Goal: Task Accomplishment & Management: Complete application form

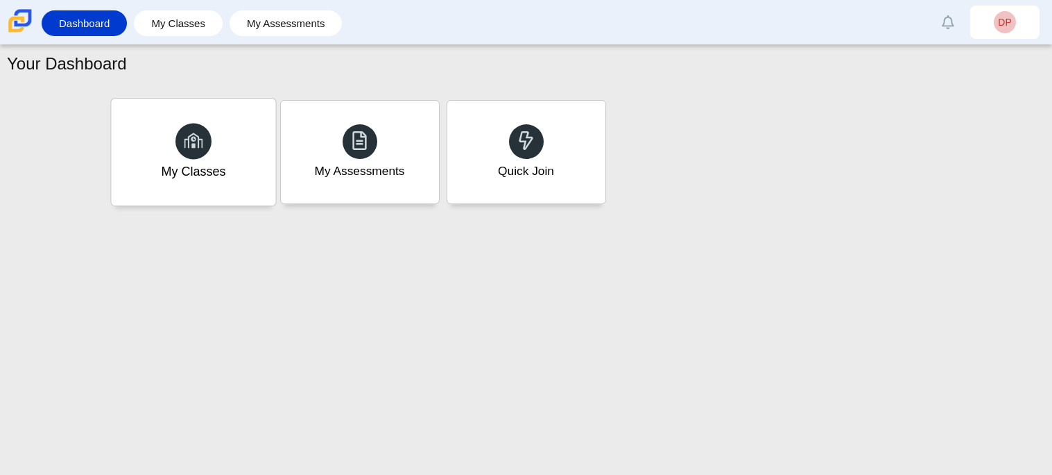
click at [184, 139] on icon at bounding box center [193, 139] width 19 height 19
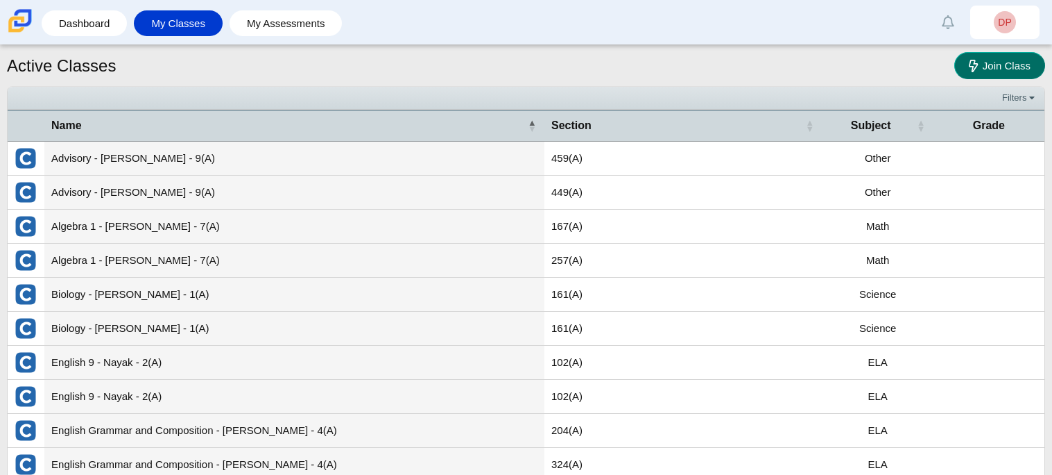
click at [982, 74] on link "Join Class" at bounding box center [1000, 65] width 91 height 27
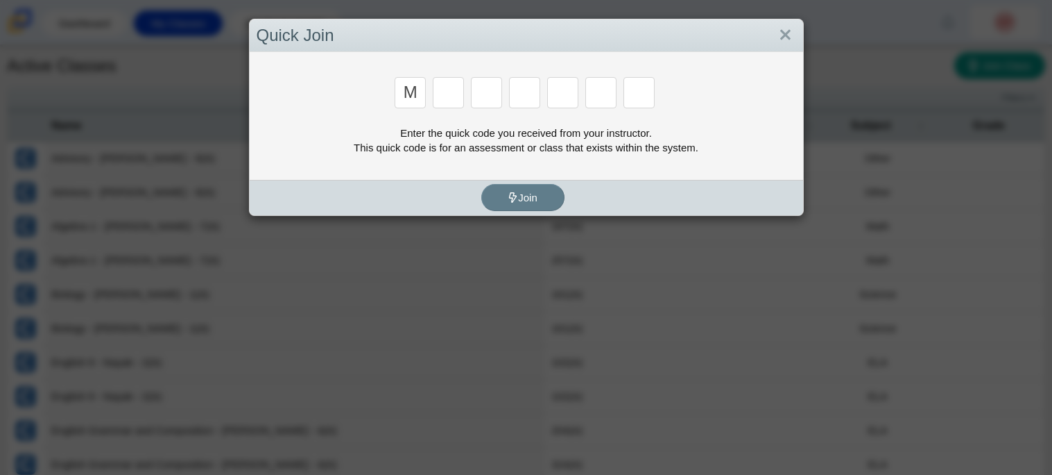
type input "M"
type input "7"
type input "E"
type input "3"
type input "E"
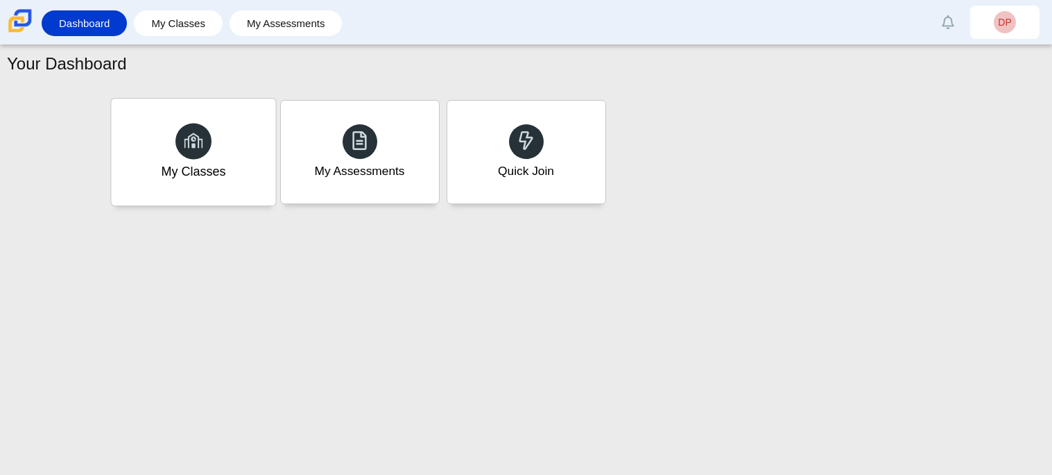
click at [234, 174] on div "My Classes" at bounding box center [193, 152] width 164 height 107
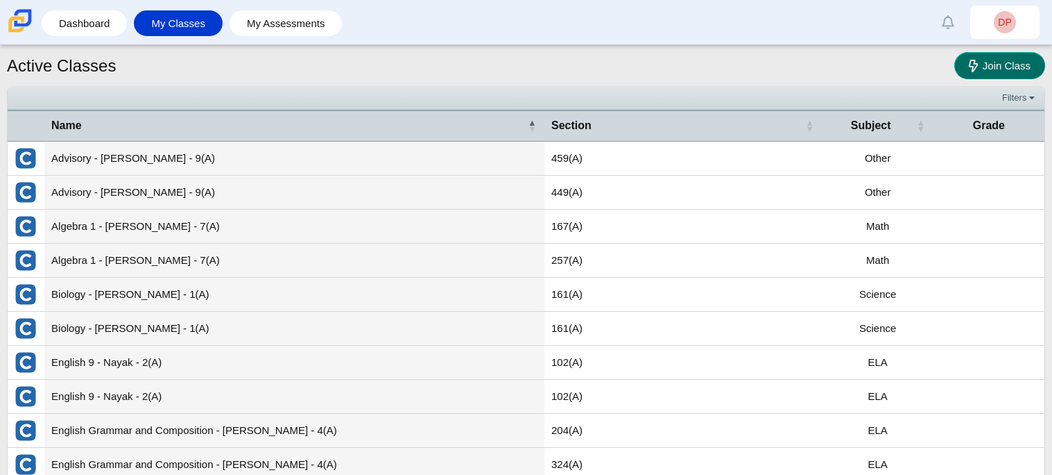
click at [1023, 60] on span "Join Class" at bounding box center [1007, 66] width 48 height 12
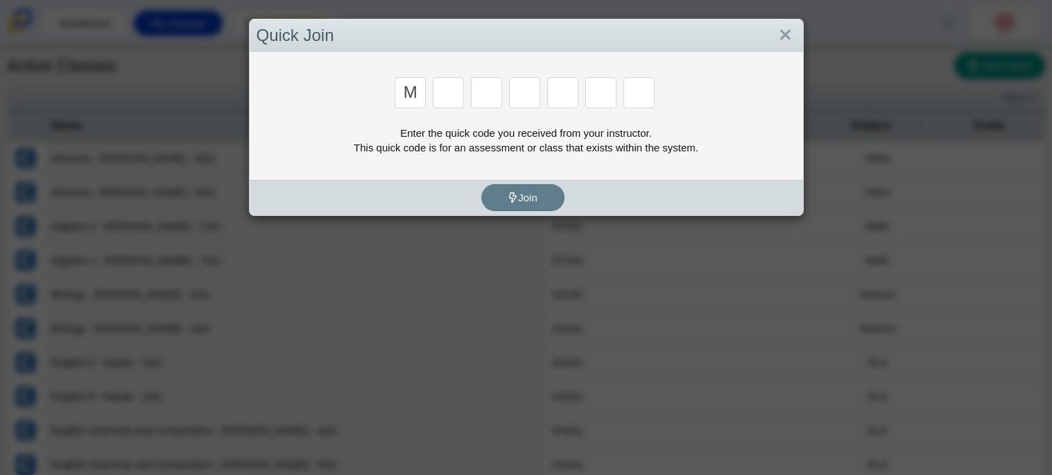
type input "m"
type input "7"
type input "e"
type input "3"
type input "e"
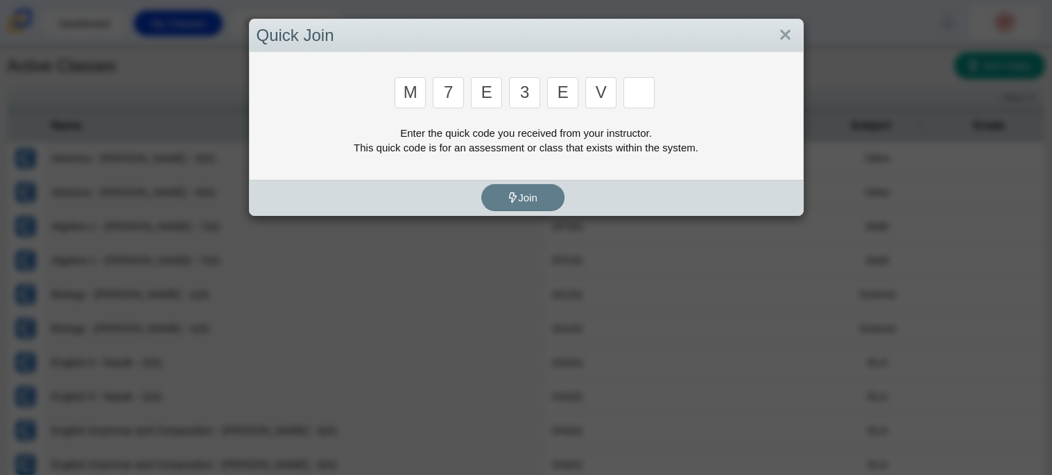
type input "v"
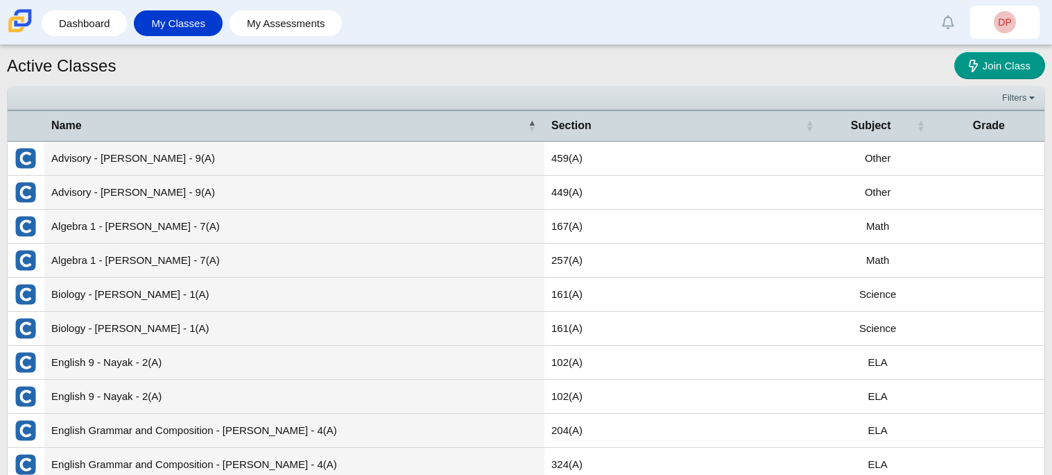
type input "w"
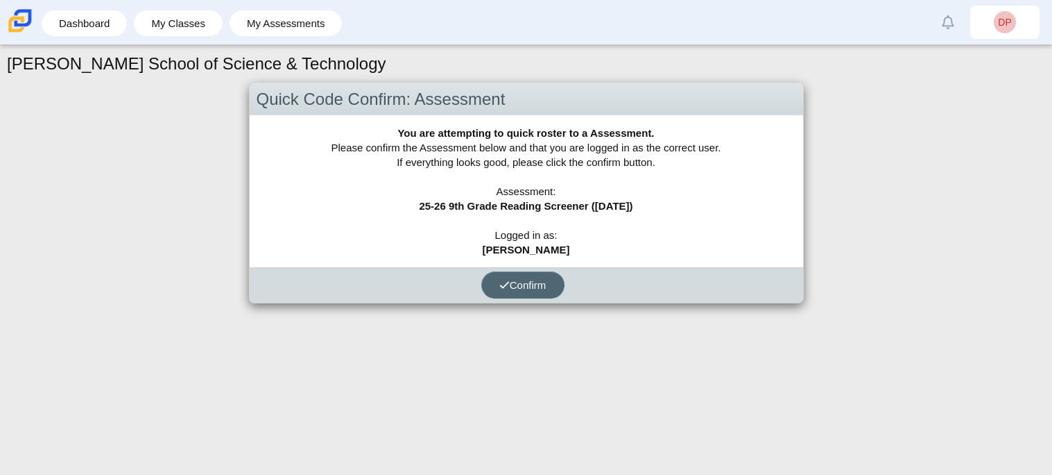
click at [517, 275] on button "Confirm" at bounding box center [522, 284] width 83 height 27
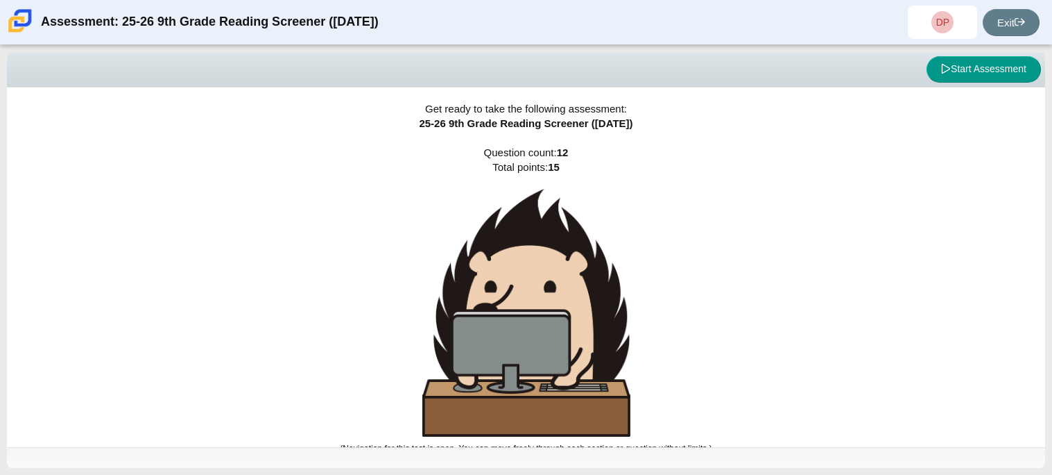
scroll to position [8, 0]
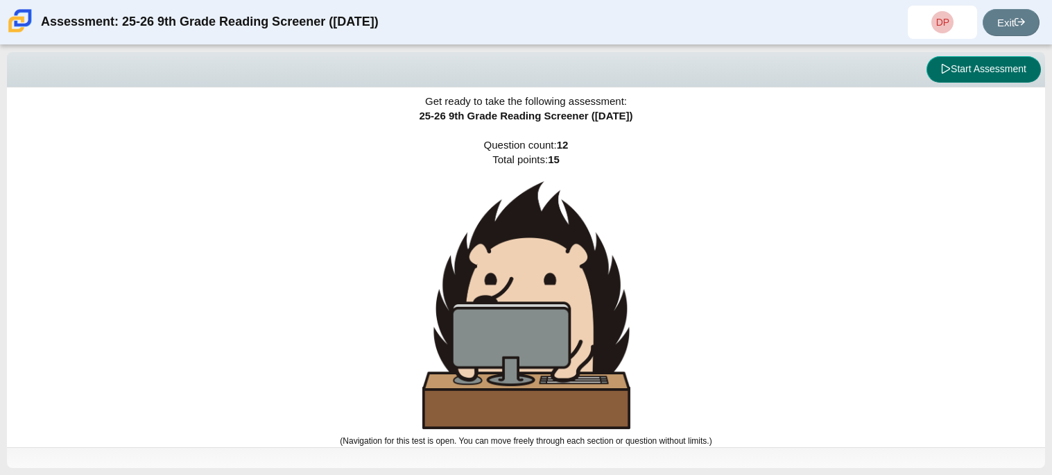
click at [975, 74] on button "Start Assessment" at bounding box center [984, 69] width 114 height 26
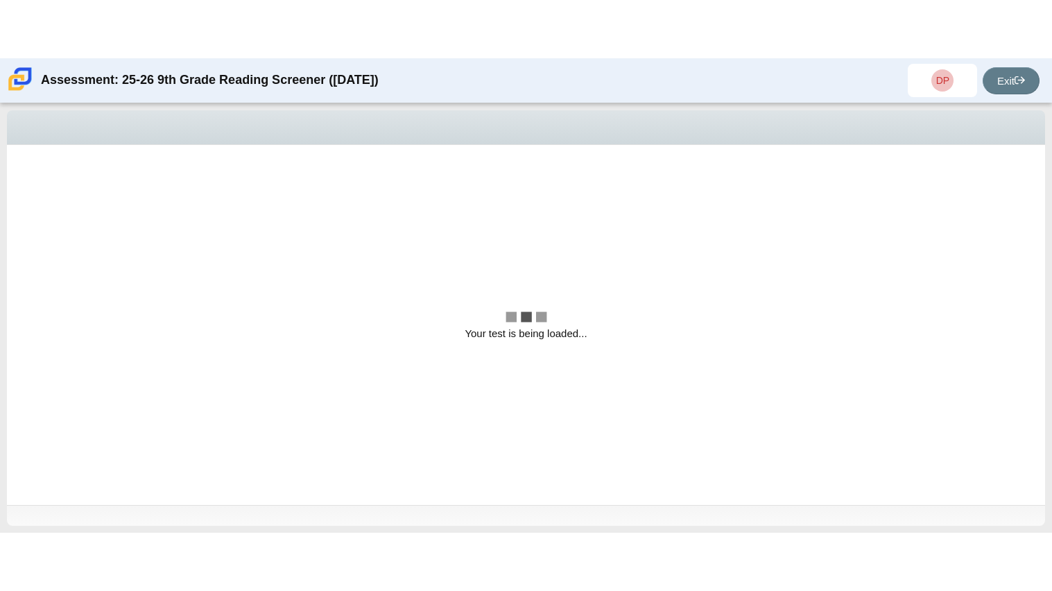
scroll to position [0, 0]
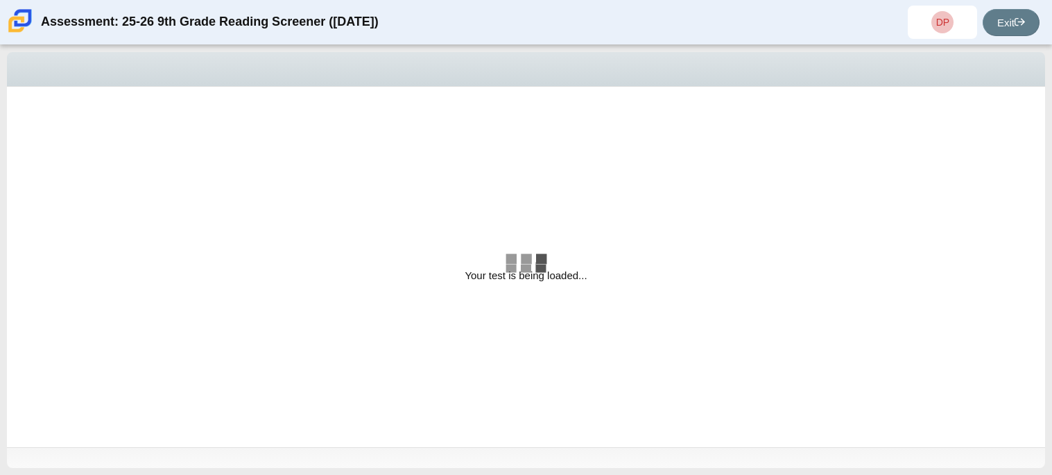
select select "ccc5b315-3c7c-471c-bf90-f22c8299c798"
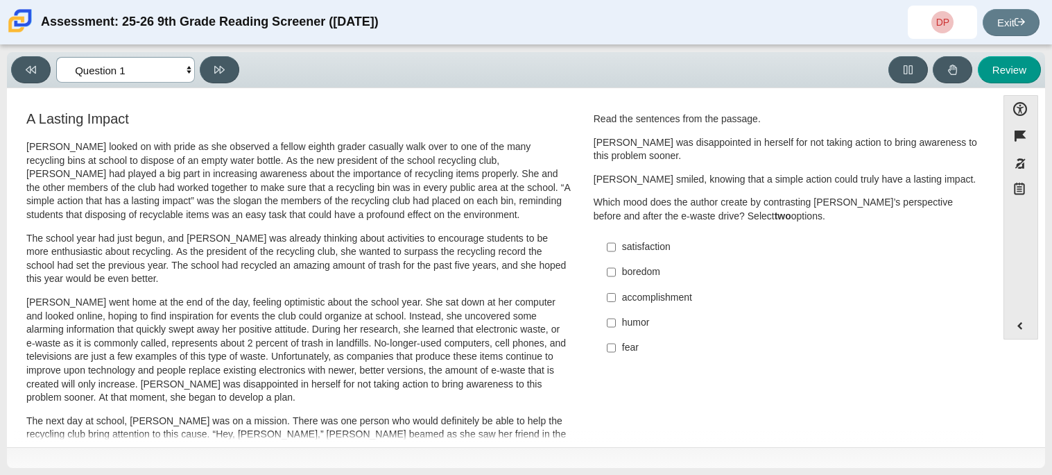
click at [180, 77] on select "Questions Question 1 Question 2 Question 3 Question 4 Question 5 Question 6 Que…" at bounding box center [125, 70] width 139 height 26
click at [178, 73] on select "Questions Question 1 Question 2 Question 3 Question 4 Question 5 Question 6 Que…" at bounding box center [125, 70] width 139 height 26
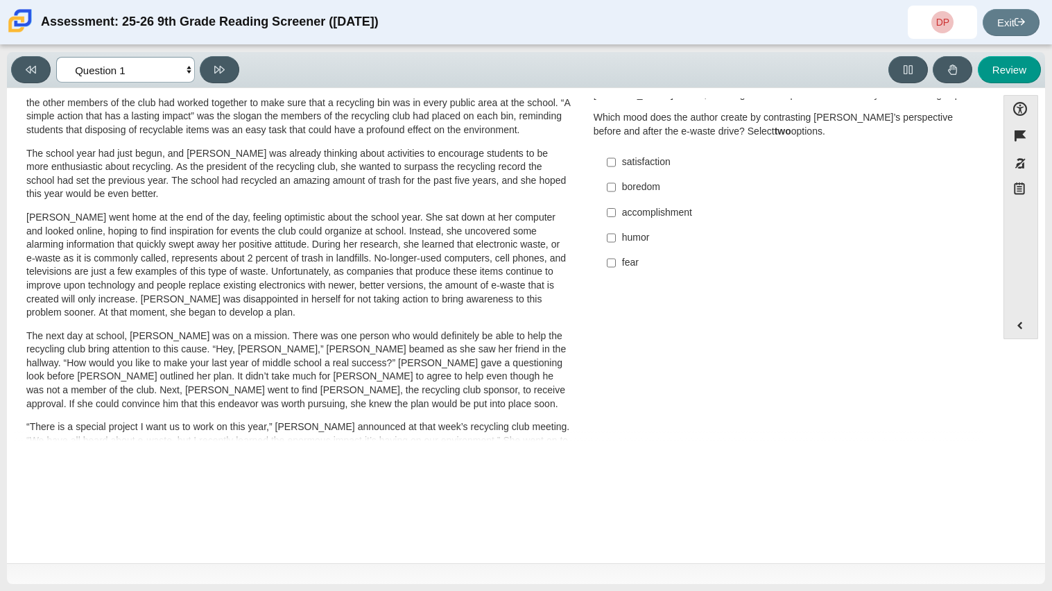
scroll to position [84, 0]
click at [607, 160] on input "satisfaction satisfaction" at bounding box center [611, 163] width 9 height 25
checkbox input "true"
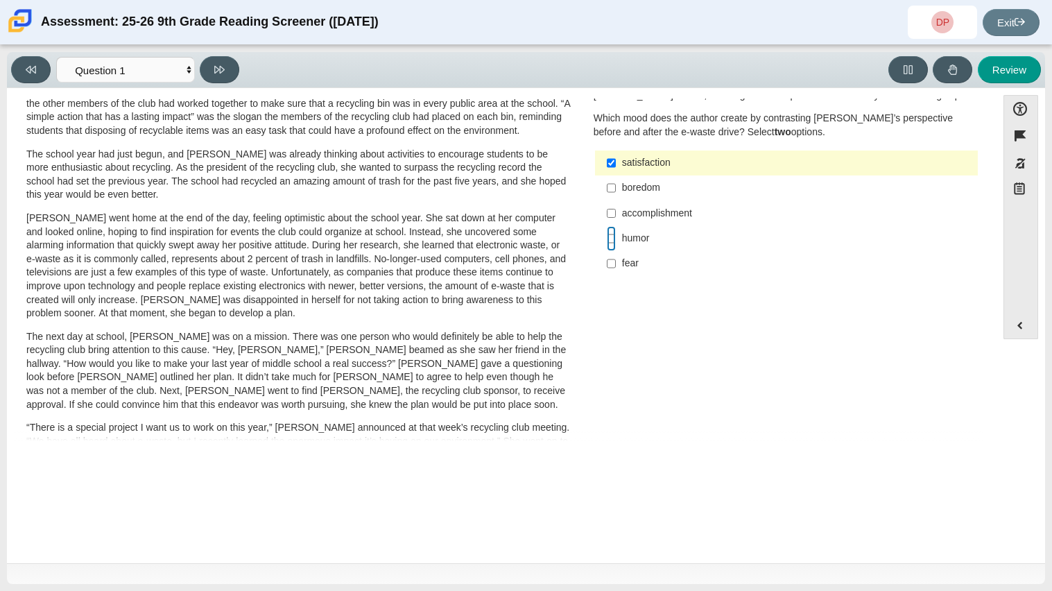
click at [611, 244] on input "humor humor" at bounding box center [611, 238] width 9 height 25
checkbox input "true"
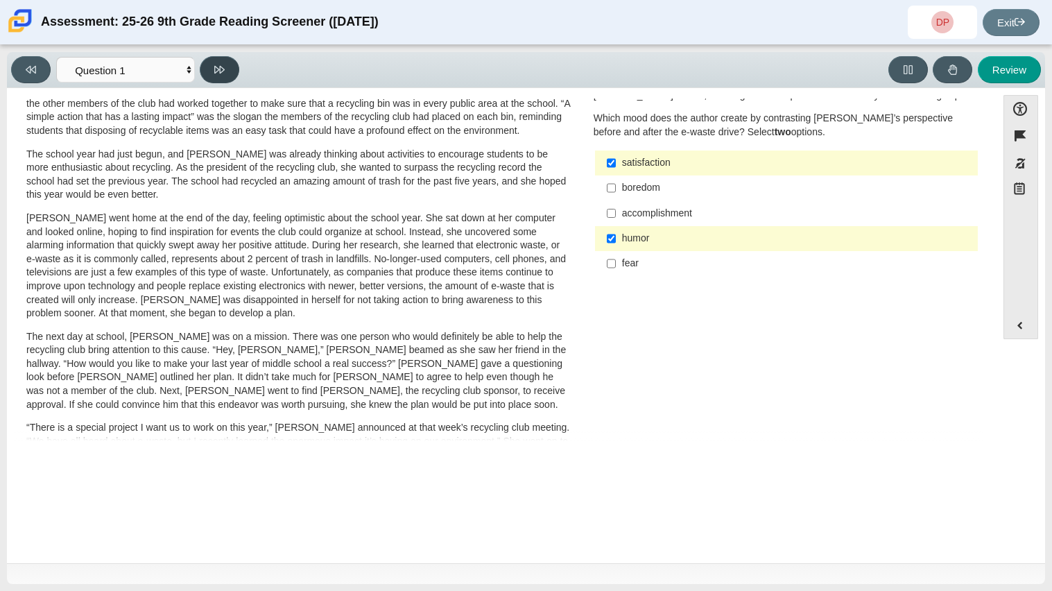
click at [216, 74] on button at bounding box center [220, 69] width 40 height 27
select select "0ff64528-ffd7-428d-b192-babfaadd44e8"
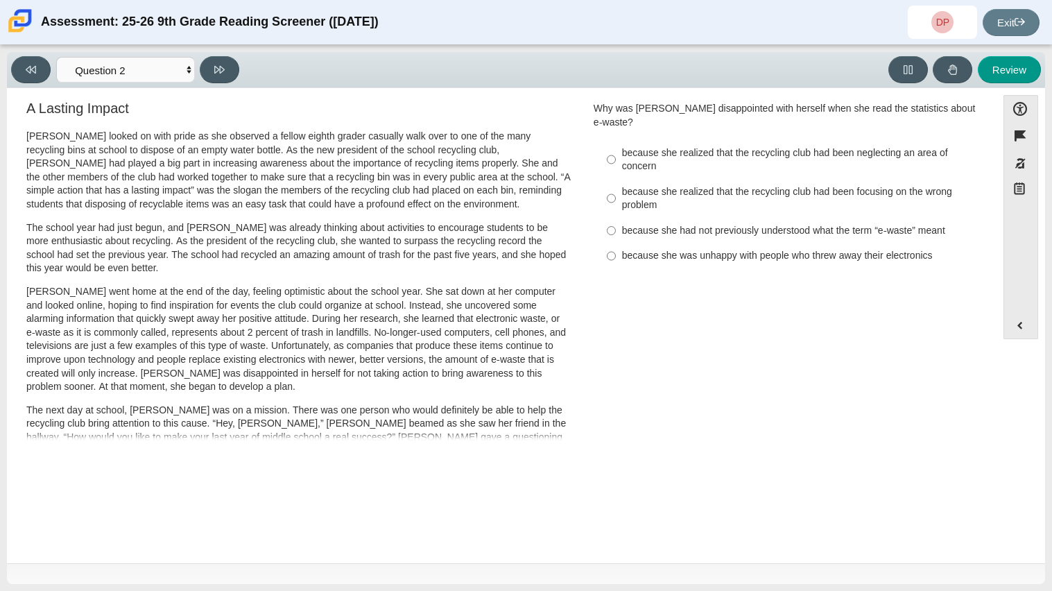
scroll to position [8, 0]
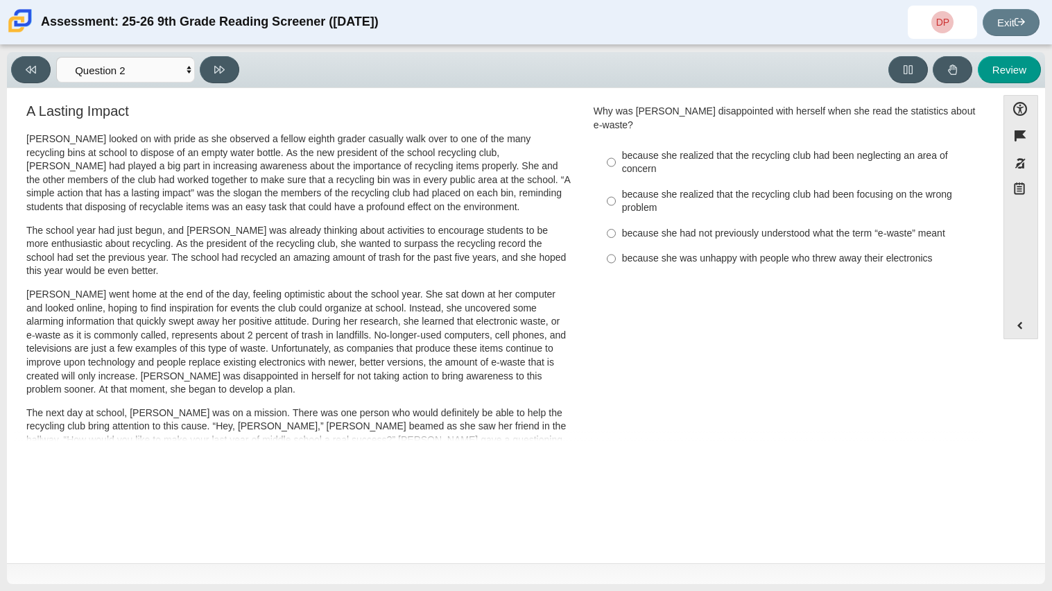
click at [769, 152] on div "because she realized that the recycling club had been neglecting an area of con…" at bounding box center [797, 162] width 350 height 27
click at [616, 152] on input "because she realized that the recycling club had been neglecting an area of con…" at bounding box center [611, 162] width 9 height 39
radio input "true"
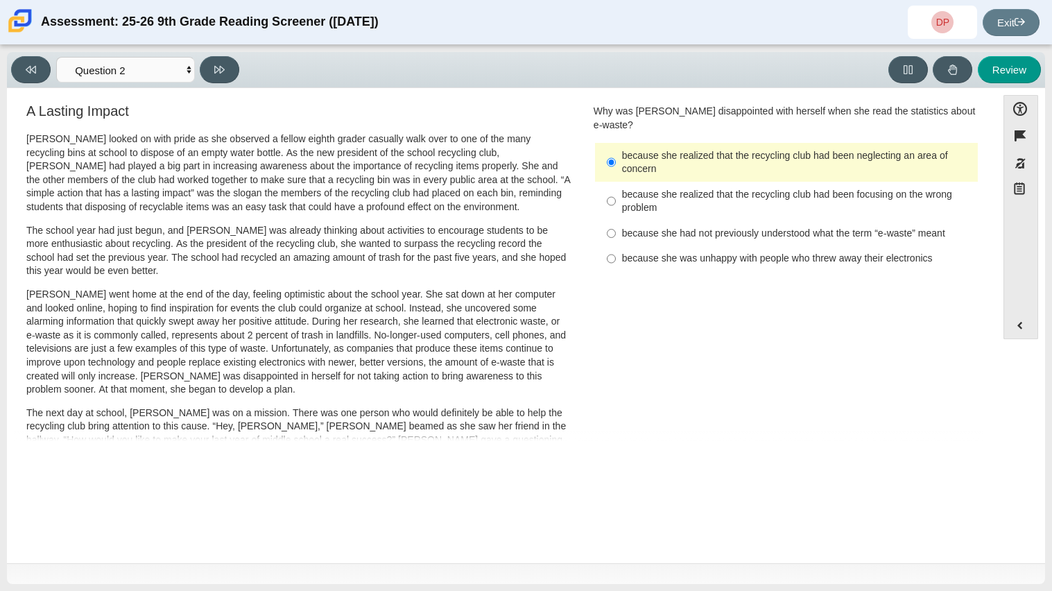
click at [677, 252] on div "because she was unhappy with people who threw away their electronics" at bounding box center [797, 259] width 350 height 14
click at [616, 250] on input "because she was unhappy with people who threw away their electronics because sh…" at bounding box center [611, 258] width 9 height 25
radio input "true"
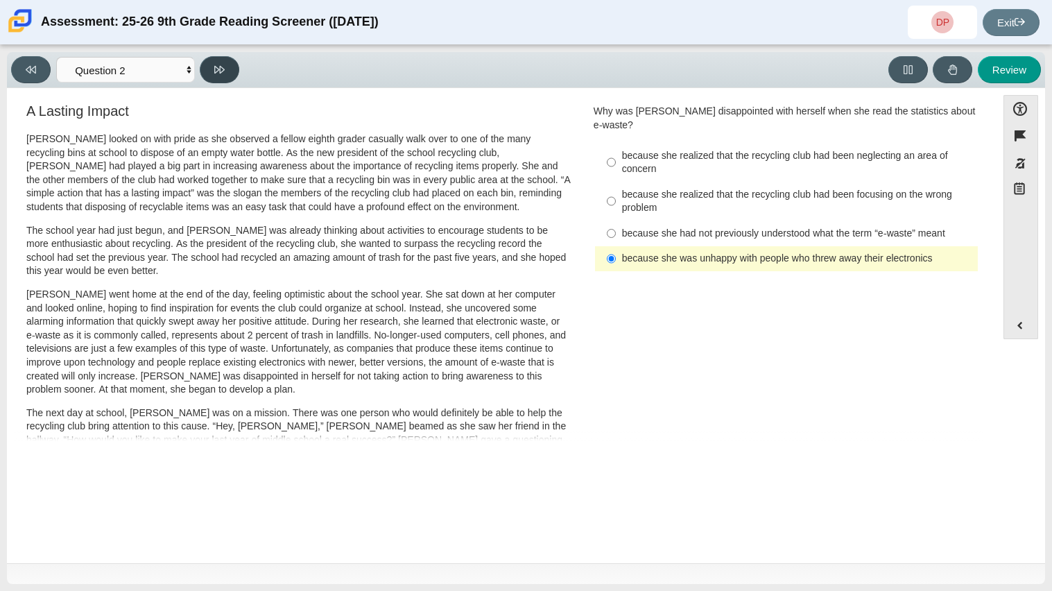
click at [233, 65] on button at bounding box center [220, 69] width 40 height 27
select select "7ce3d843-6974-4858-901c-1ff39630e843"
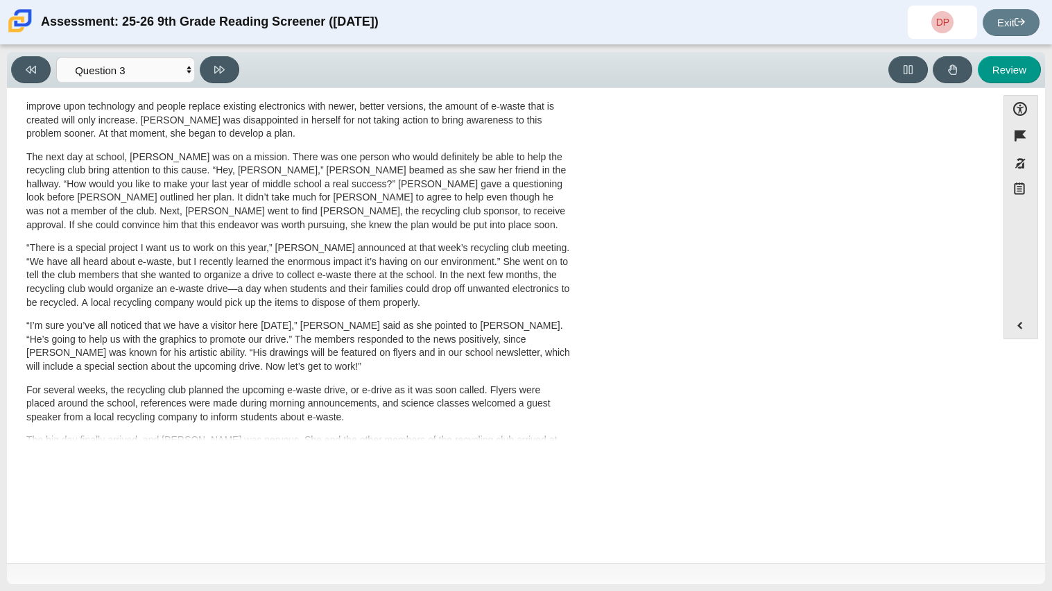
scroll to position [0, 0]
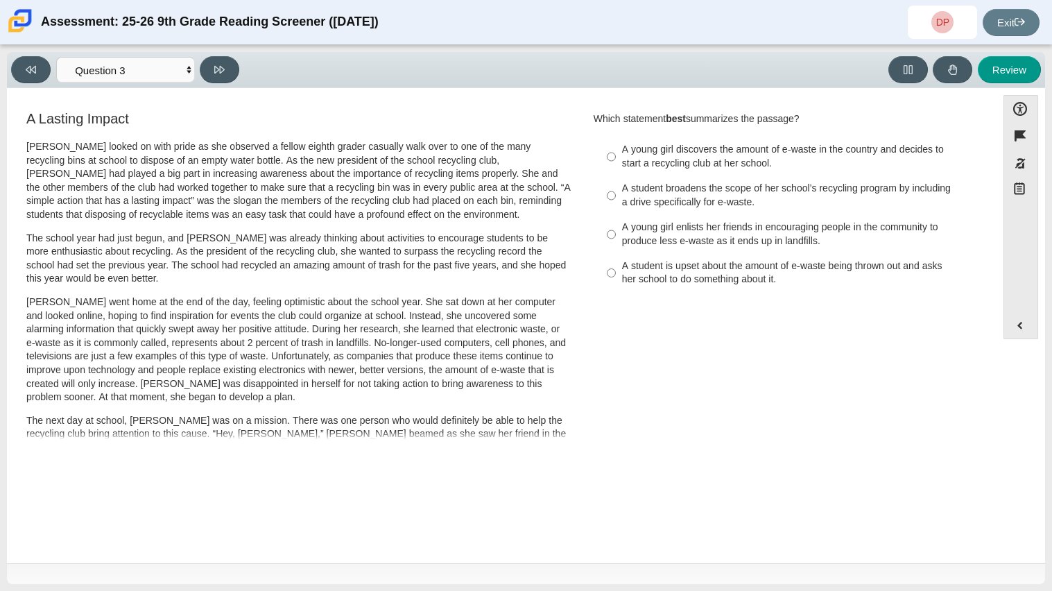
click at [701, 155] on div "A young girl discovers the amount of e-waste in the country and decides to star…" at bounding box center [797, 156] width 350 height 27
click at [616, 155] on input "A young girl discovers the amount of e-waste in the country and decides to star…" at bounding box center [611, 156] width 9 height 39
radio input "true"
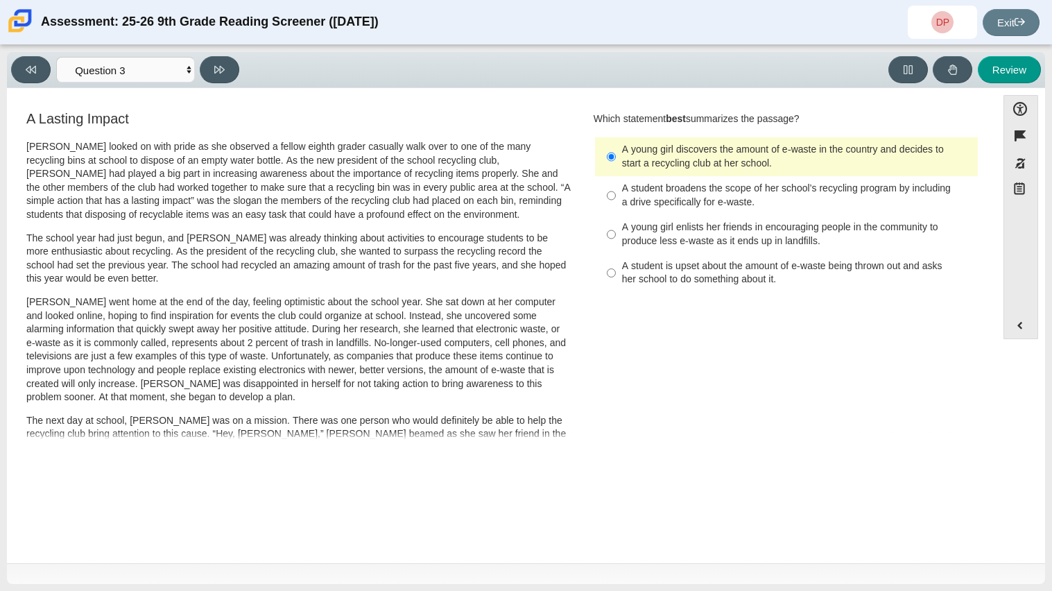
click at [712, 285] on div "A student is upset about the amount of e-waste being thrown out and asks her sc…" at bounding box center [797, 272] width 350 height 27
click at [616, 285] on input "A student is upset about the amount of e-waste being thrown out and asks her sc…" at bounding box center [611, 273] width 9 height 39
radio input "true"
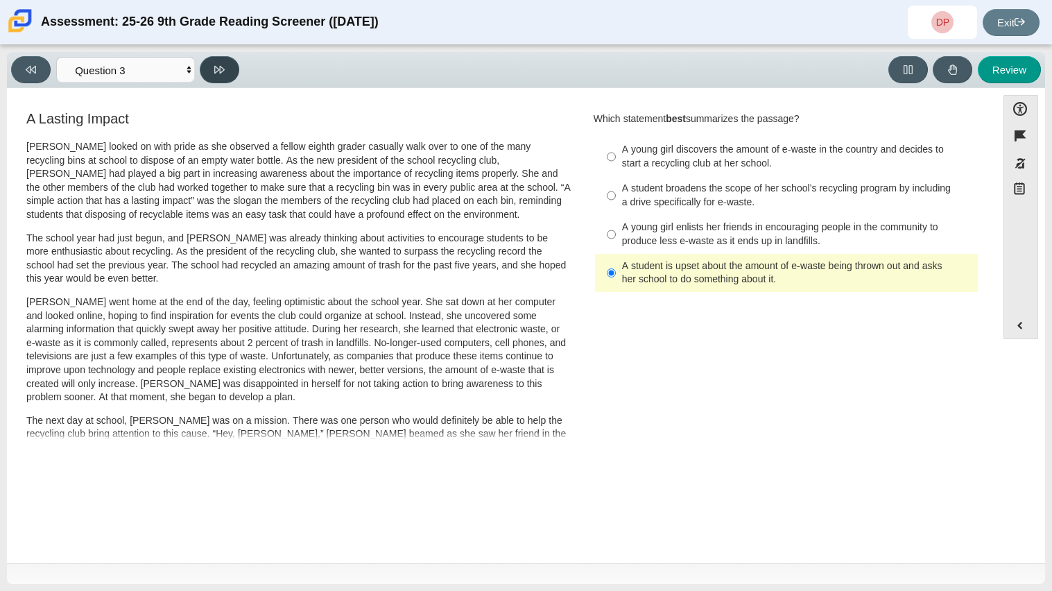
click at [231, 74] on button at bounding box center [220, 69] width 40 height 27
select select "ca9ea0f1-49c5-4bd1-83b0-472c18652b42"
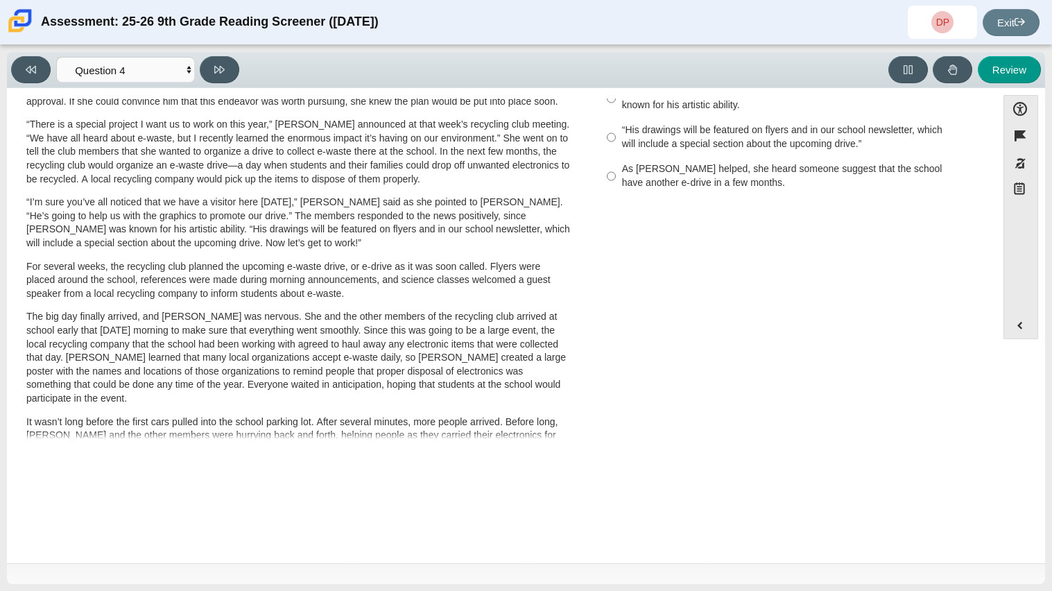
scroll to position [389, 0]
click at [766, 161] on div "As [PERSON_NAME] helped, she heard someone suggest that the school have another…" at bounding box center [797, 174] width 350 height 27
click at [616, 155] on input "As [PERSON_NAME] helped, she heard someone suggest that the school have another…" at bounding box center [611, 174] width 9 height 39
radio input "true"
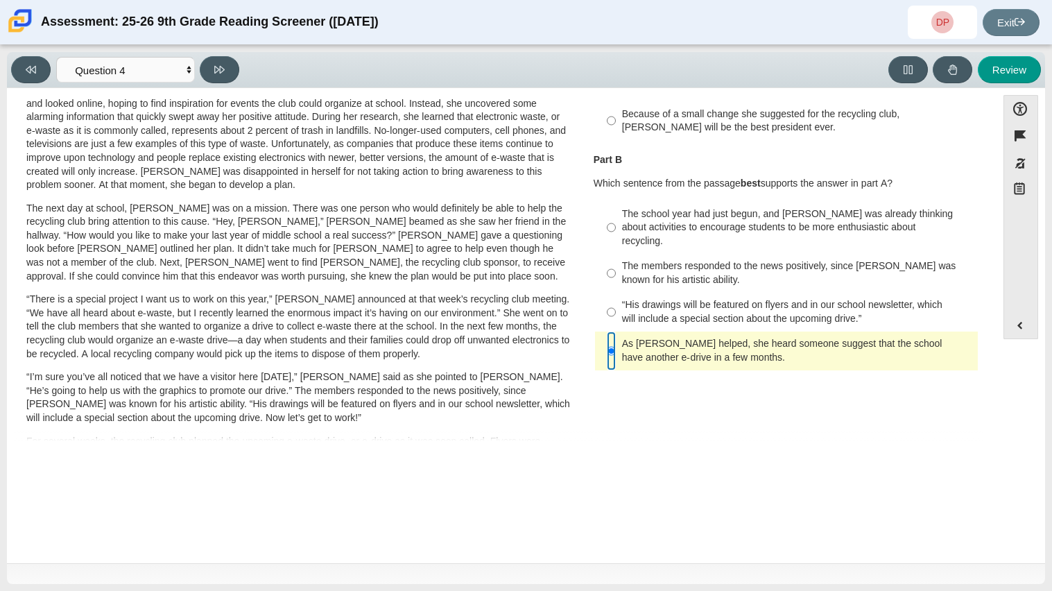
scroll to position [219, 0]
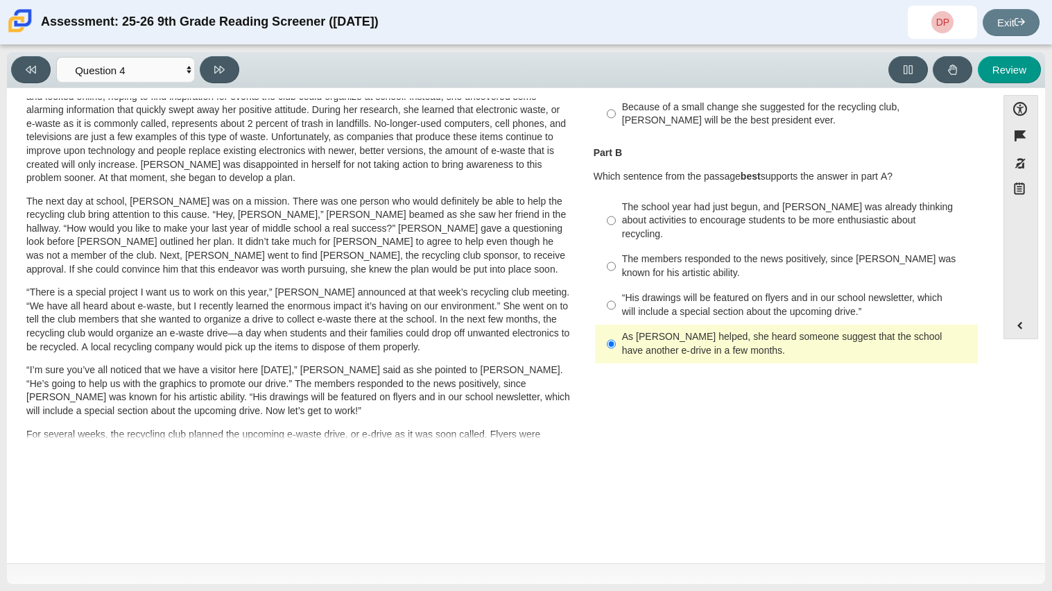
click at [699, 286] on label "“His drawings will be featured on flyers and in our school newsletter, which wi…" at bounding box center [787, 305] width 381 height 39
click at [616, 286] on input "“His drawings will be featured on flyers and in our school newsletter, which wi…" at bounding box center [611, 305] width 9 height 39
radio input "true"
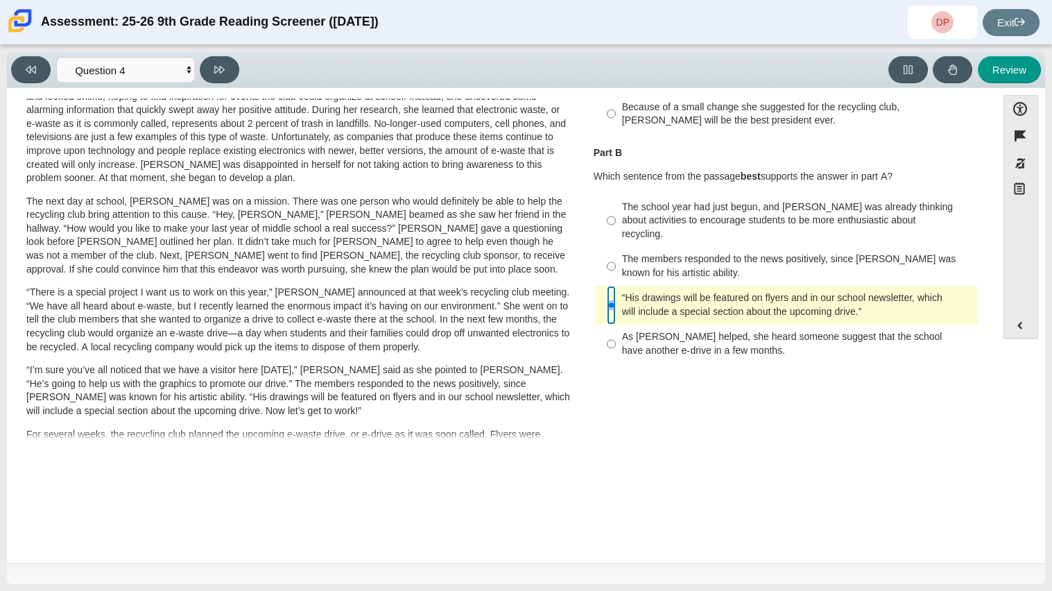
scroll to position [312, 0]
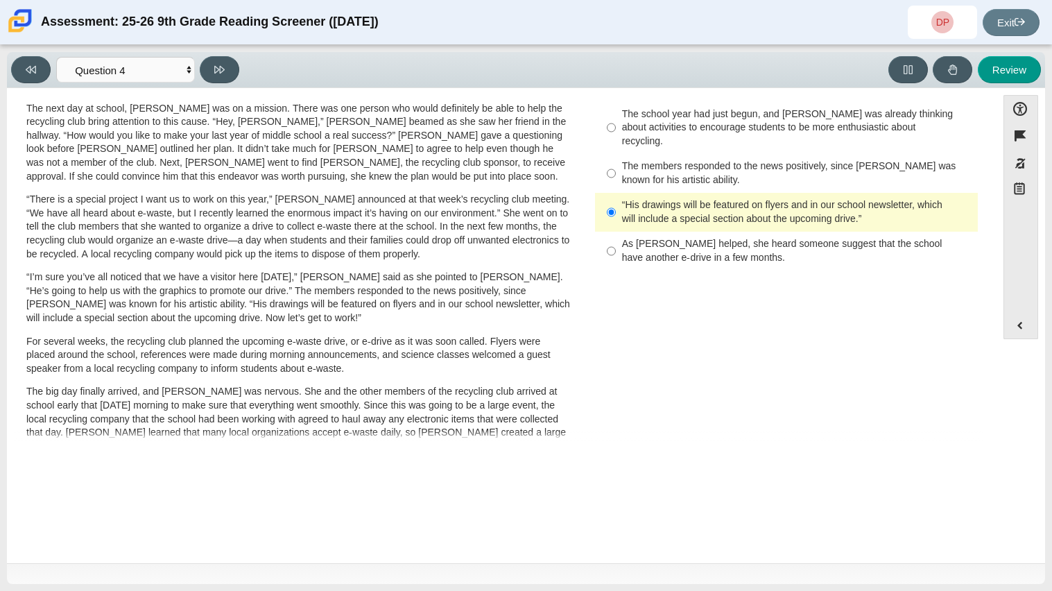
click at [679, 169] on div "The members responded to the news positively, since [PERSON_NAME] was known for…" at bounding box center [797, 173] width 350 height 27
click at [616, 169] on input "The members responded to the news positively, since [PERSON_NAME] was known for…" at bounding box center [611, 173] width 9 height 39
radio input "true"
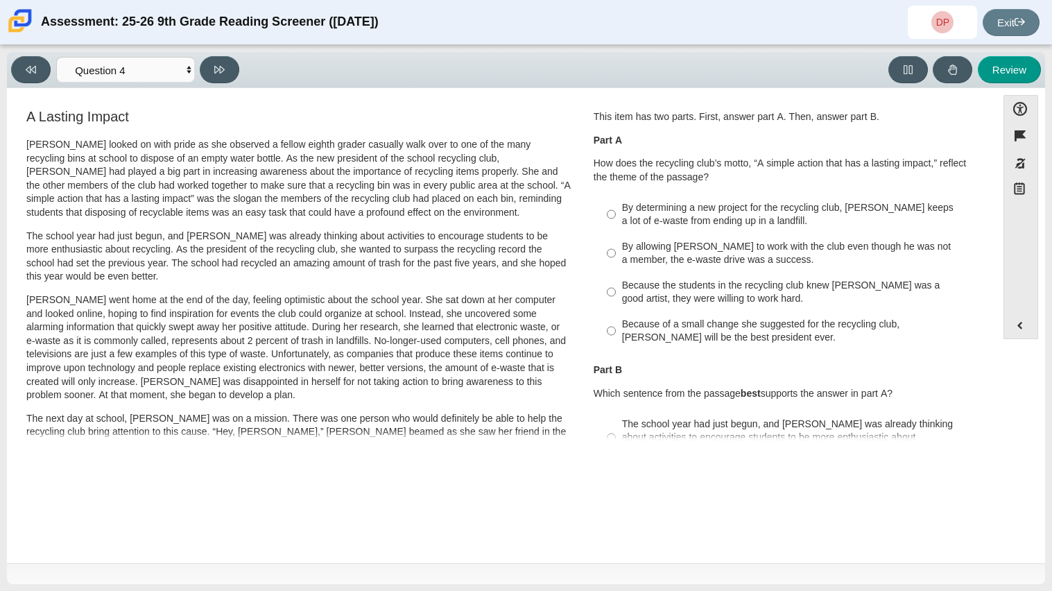
scroll to position [0, 0]
click at [771, 262] on div "By allowing [PERSON_NAME] to work with the club even though he was not a member…" at bounding box center [797, 255] width 350 height 27
click at [616, 262] on input "By allowing [PERSON_NAME] to work with the club even though he was not a member…" at bounding box center [611, 255] width 9 height 39
radio input "true"
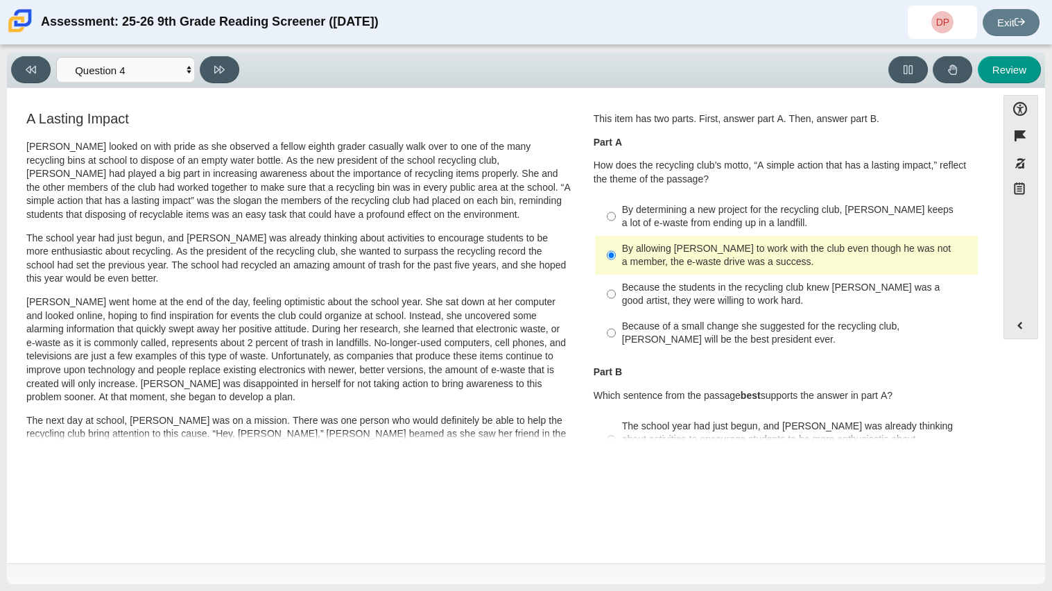
click at [811, 299] on div "Because the students in the recycling club knew [PERSON_NAME] was a good artist…" at bounding box center [797, 294] width 350 height 27
click at [616, 299] on input "Because the students in the recycling club knew [PERSON_NAME] was a good artist…" at bounding box center [611, 294] width 9 height 39
radio input "true"
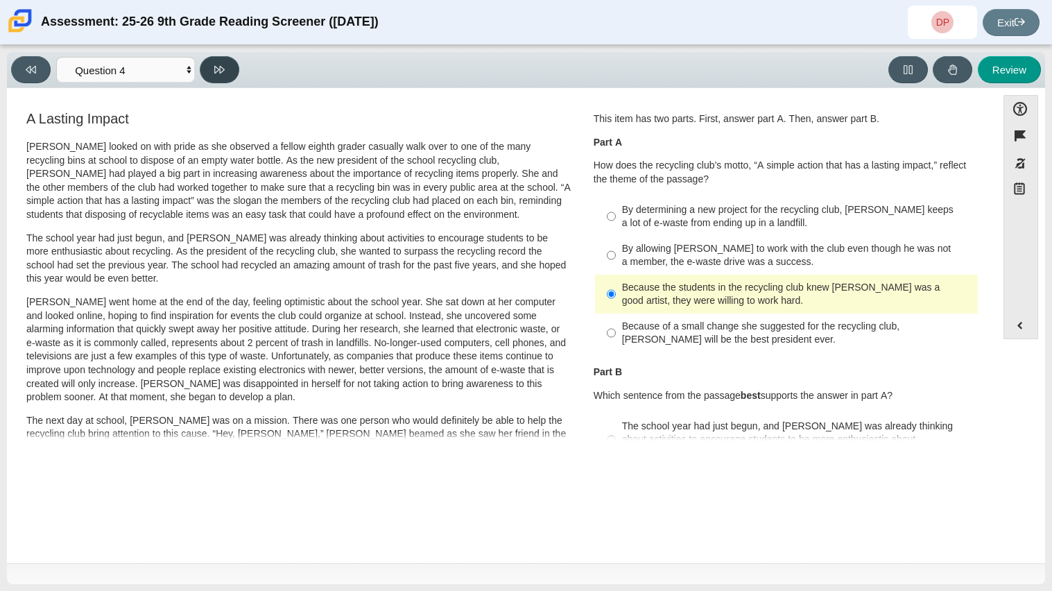
click at [237, 67] on button at bounding box center [220, 69] width 40 height 27
select select "e41f1a79-e29f-4095-8030-a53364015bed"
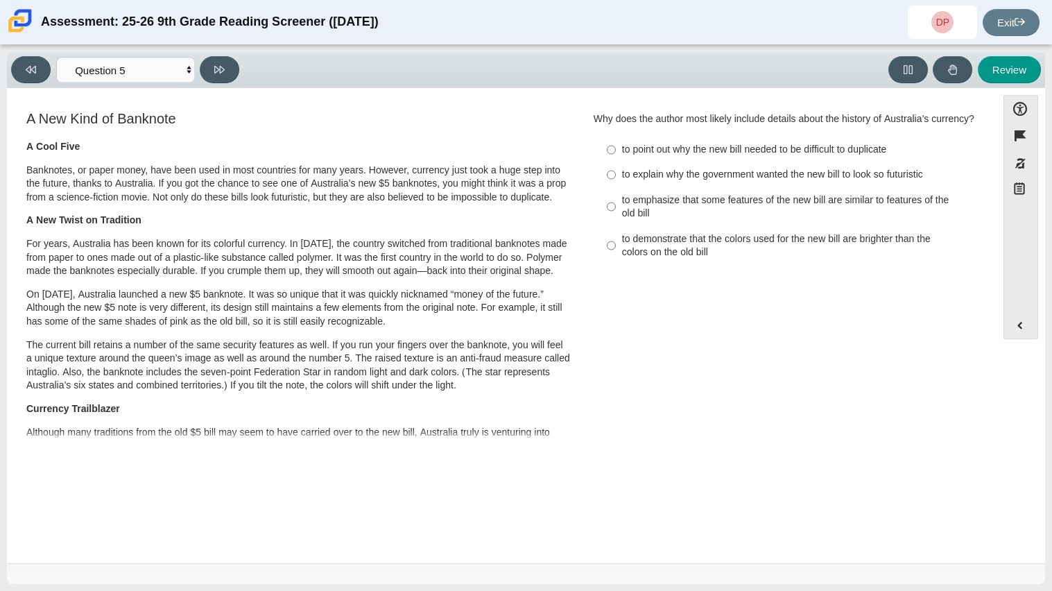
click at [768, 209] on div "to emphasize that some features of the new bill are similar to features of the …" at bounding box center [797, 207] width 350 height 27
click at [616, 209] on input "to emphasize that some features of the new bill are similar to features of the …" at bounding box center [611, 206] width 9 height 39
radio input "true"
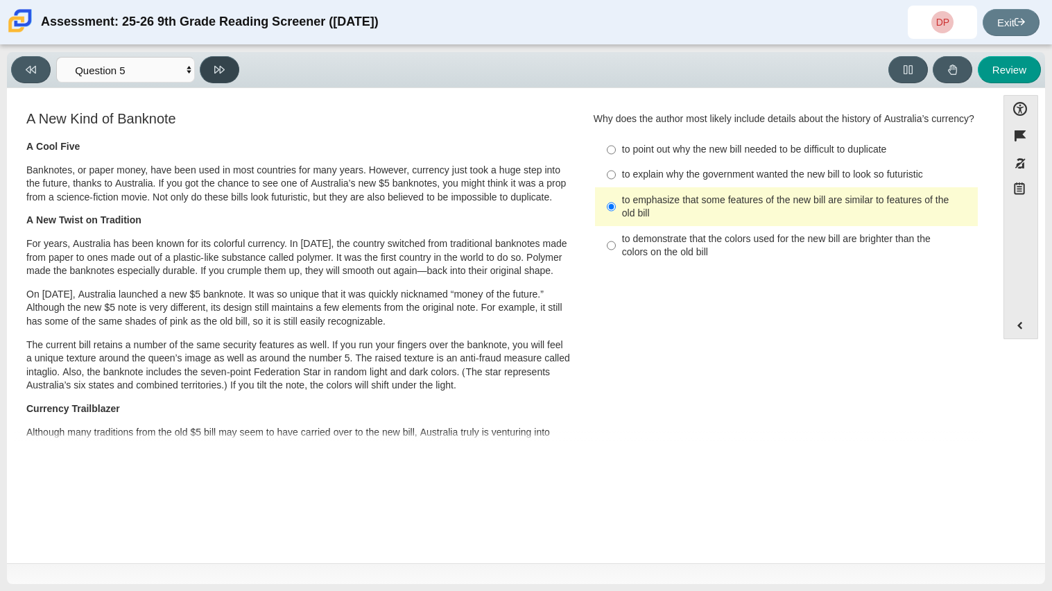
click at [234, 61] on button at bounding box center [220, 69] width 40 height 27
select select "69146e31-7b3d-4a3e-9ce6-f30c24342ae0"
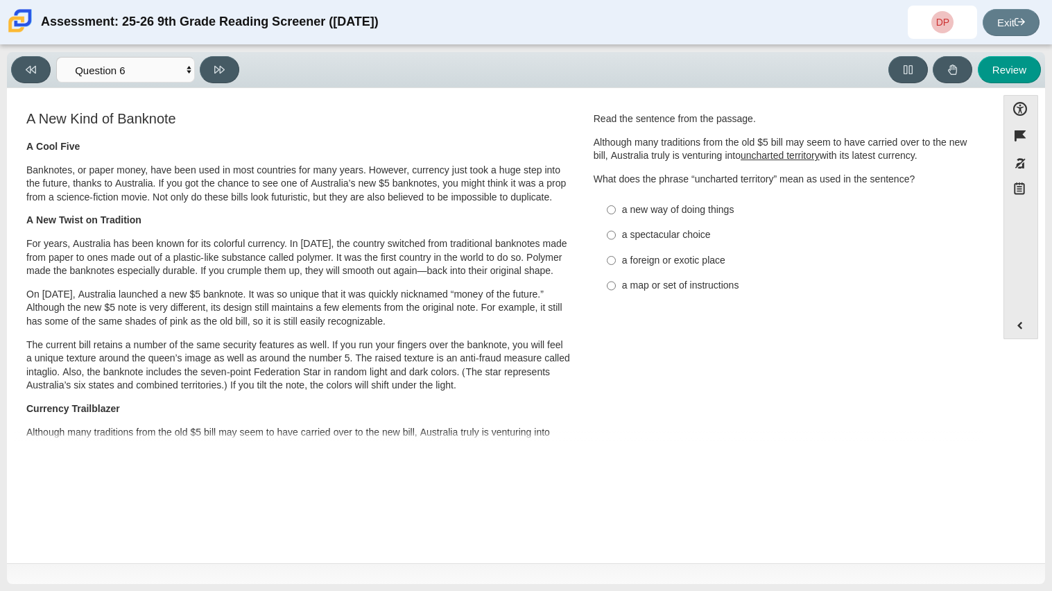
click at [719, 212] on div "a new way of doing things" at bounding box center [797, 210] width 350 height 14
click at [616, 212] on input "a new way of doing things a new way of doing things" at bounding box center [611, 209] width 9 height 25
radio input "true"
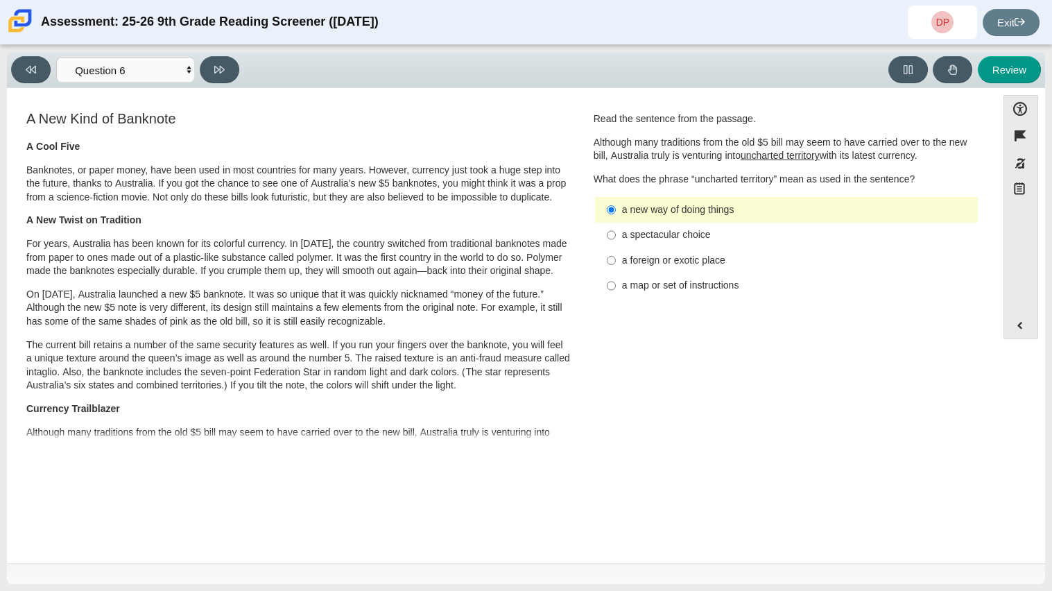
click at [598, 230] on label "a spectacular choice a spectacular choice" at bounding box center [787, 235] width 381 height 25
click at [607, 230] on input "a spectacular choice a spectacular choice" at bounding box center [611, 235] width 9 height 25
radio input "true"
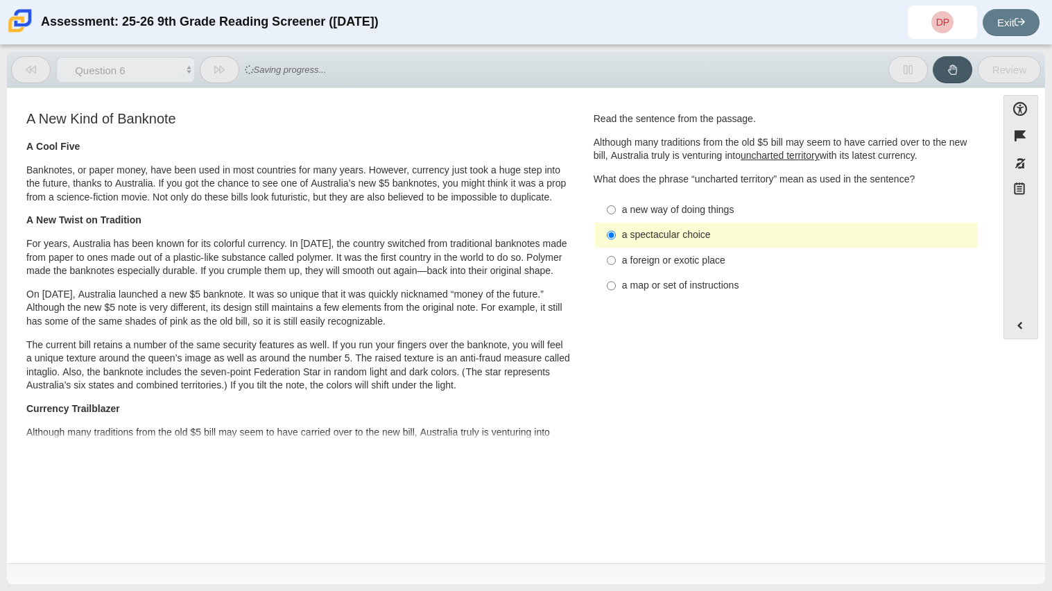
click at [615, 264] on label "a foreign or exotic place a foreign or exotic place" at bounding box center [787, 260] width 381 height 25
click at [615, 264] on input "a foreign or exotic place a foreign or exotic place" at bounding box center [611, 260] width 9 height 25
radio input "true"
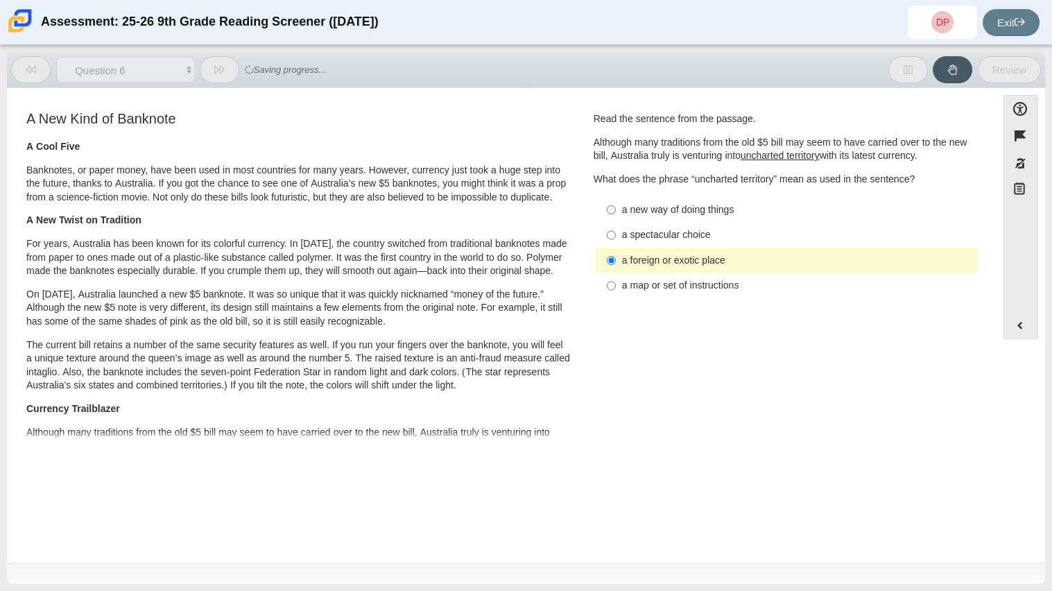
click at [613, 292] on label "a map or set of instructions a map or set of instructions" at bounding box center [787, 285] width 381 height 25
click at [613, 292] on input "a map or set of instructions a map or set of instructions" at bounding box center [611, 285] width 9 height 25
radio input "true"
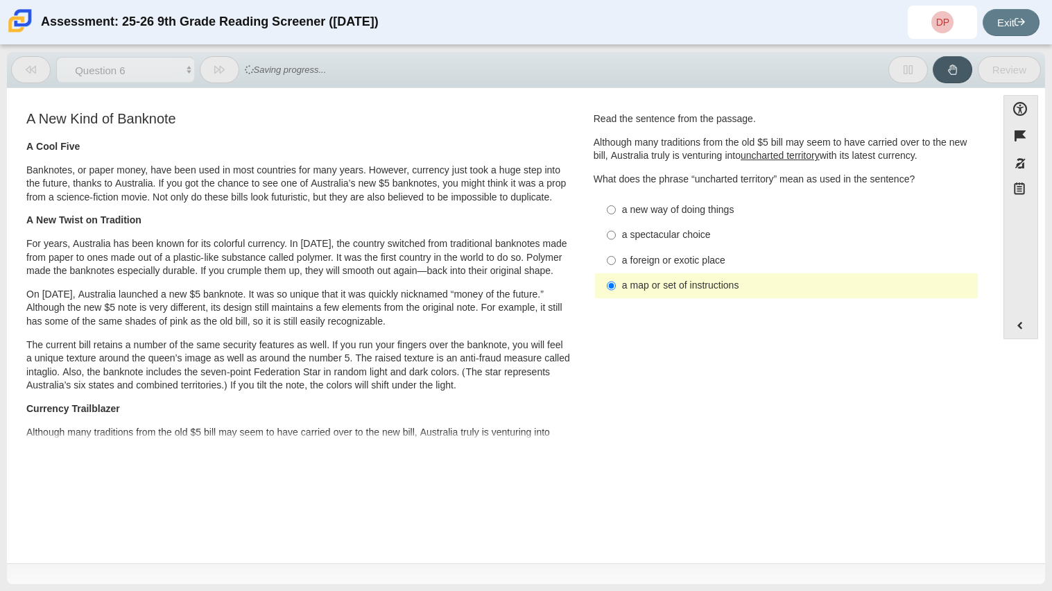
click at [620, 248] on label "a foreign or exotic place a foreign or exotic place" at bounding box center [787, 260] width 381 height 25
click at [616, 248] on input "a foreign or exotic place a foreign or exotic place" at bounding box center [611, 260] width 9 height 25
radio input "true"
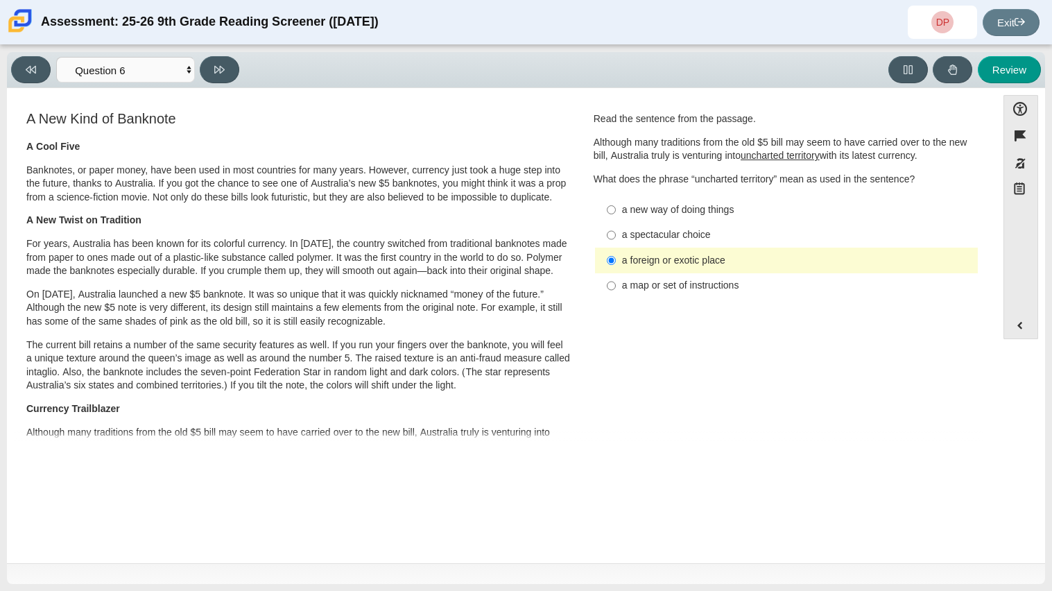
click at [615, 226] on label "a spectacular choice a spectacular choice" at bounding box center [787, 235] width 381 height 25
click at [615, 226] on input "a spectacular choice a spectacular choice" at bounding box center [611, 235] width 9 height 25
radio input "true"
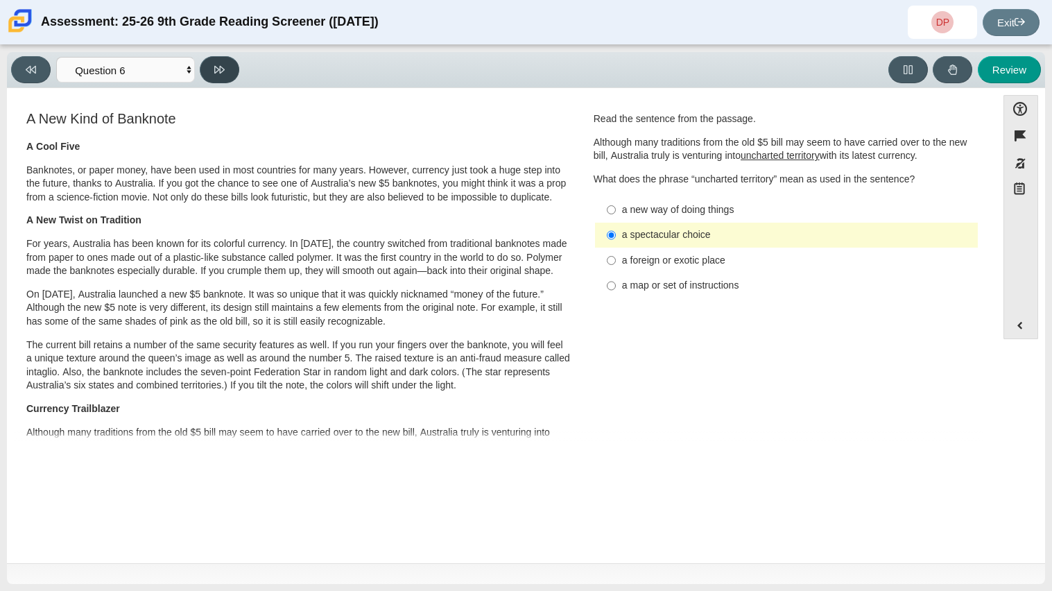
click at [223, 78] on button at bounding box center [220, 69] width 40 height 27
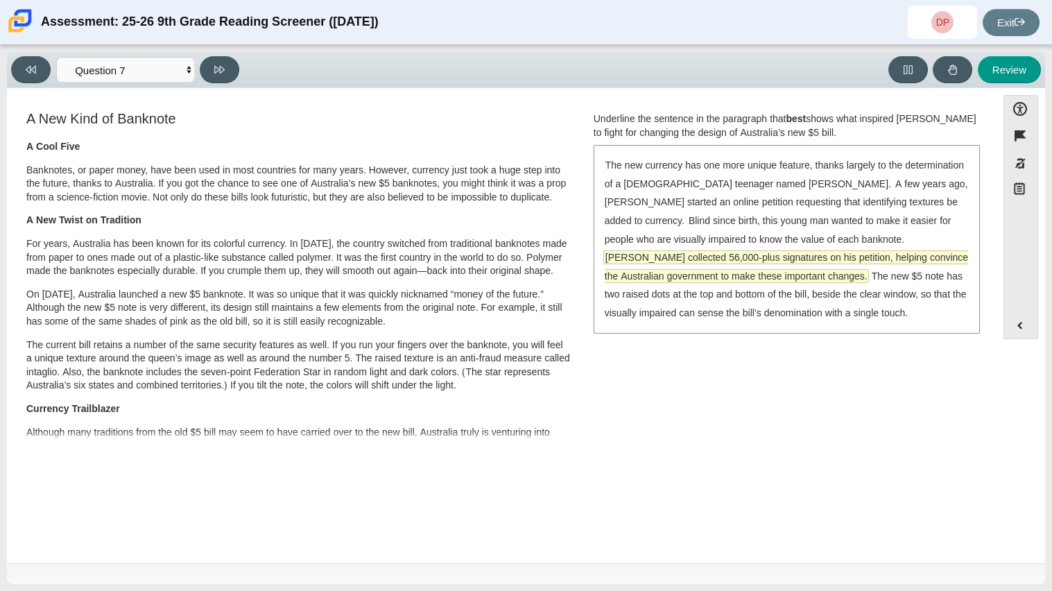
click at [695, 251] on span "[PERSON_NAME] collected 56,000-plus signatures on his petition, helping convinc…" at bounding box center [787, 266] width 364 height 31
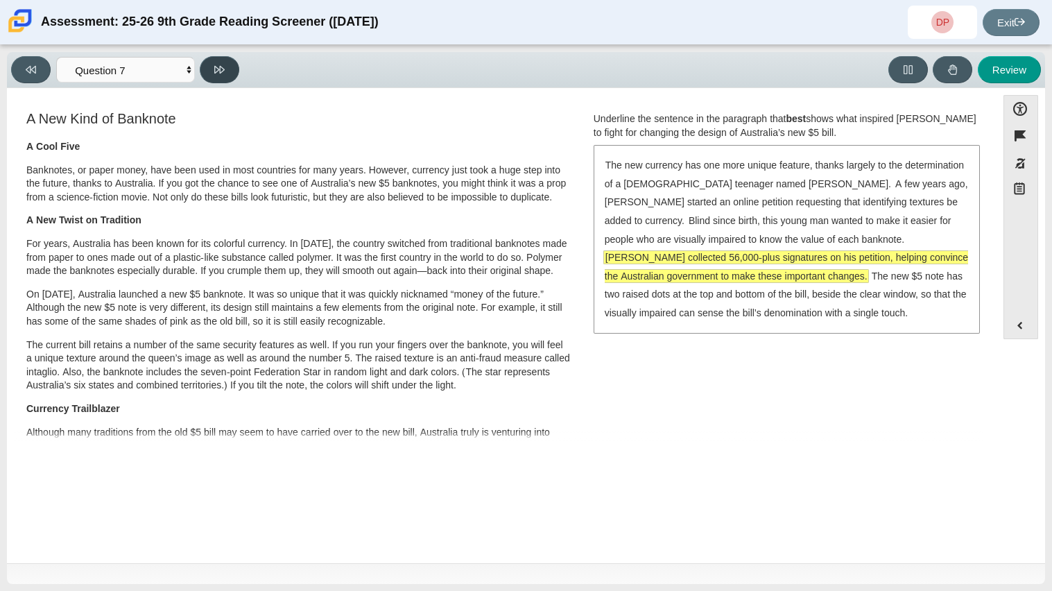
click at [214, 69] on icon at bounding box center [219, 70] width 10 height 8
select select "ea8338c2-a6a3-418e-a305-2b963b54a290"
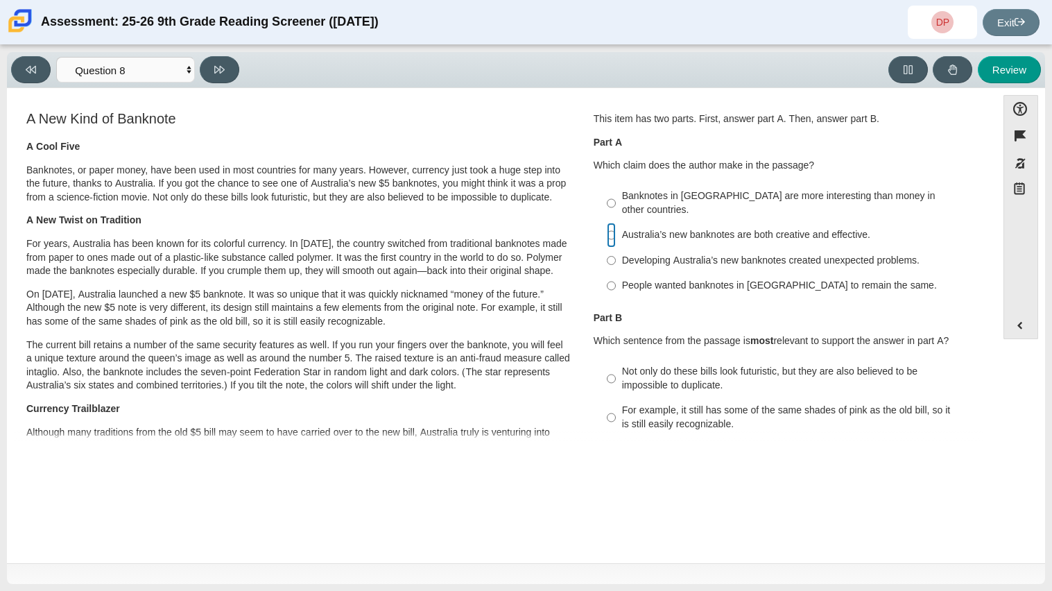
click at [607, 223] on input "Australia’s new banknotes are both creative and effective. Australia’s new bank…" at bounding box center [611, 235] width 9 height 25
radio input "true"
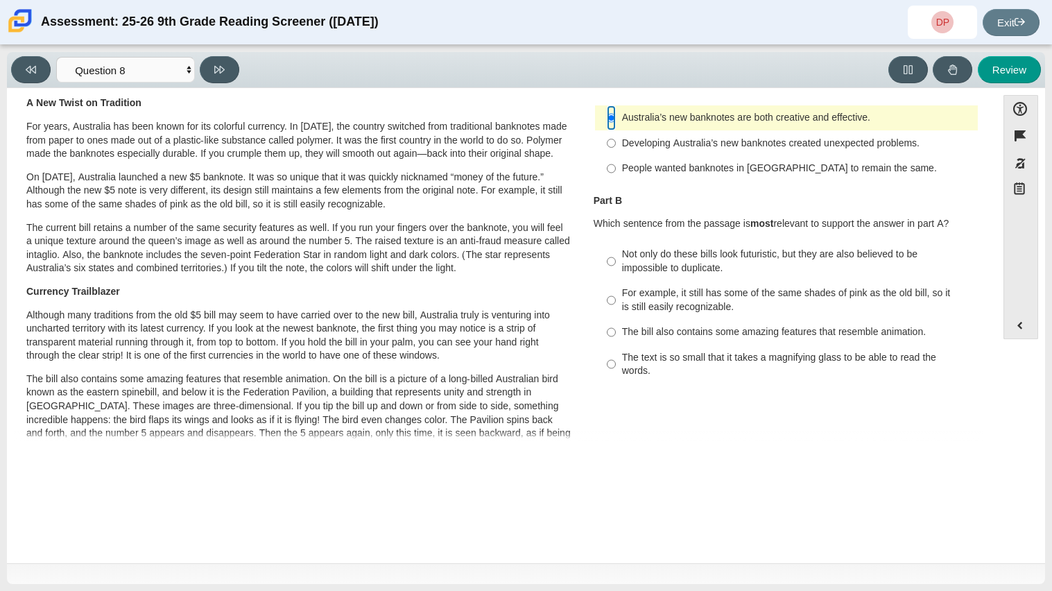
scroll to position [158, 0]
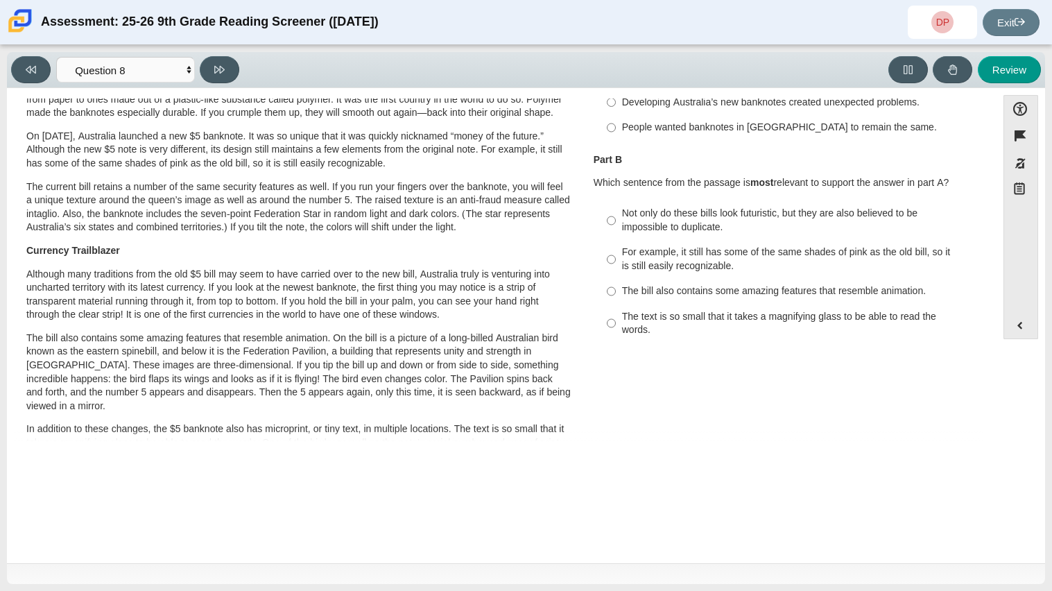
click at [615, 279] on label "The bill also contains some amazing features that resemble animation. The bill …" at bounding box center [787, 291] width 381 height 25
click at [615, 279] on input "The bill also contains some amazing features that resemble animation. The bill …" at bounding box center [611, 291] width 9 height 25
radio input "true"
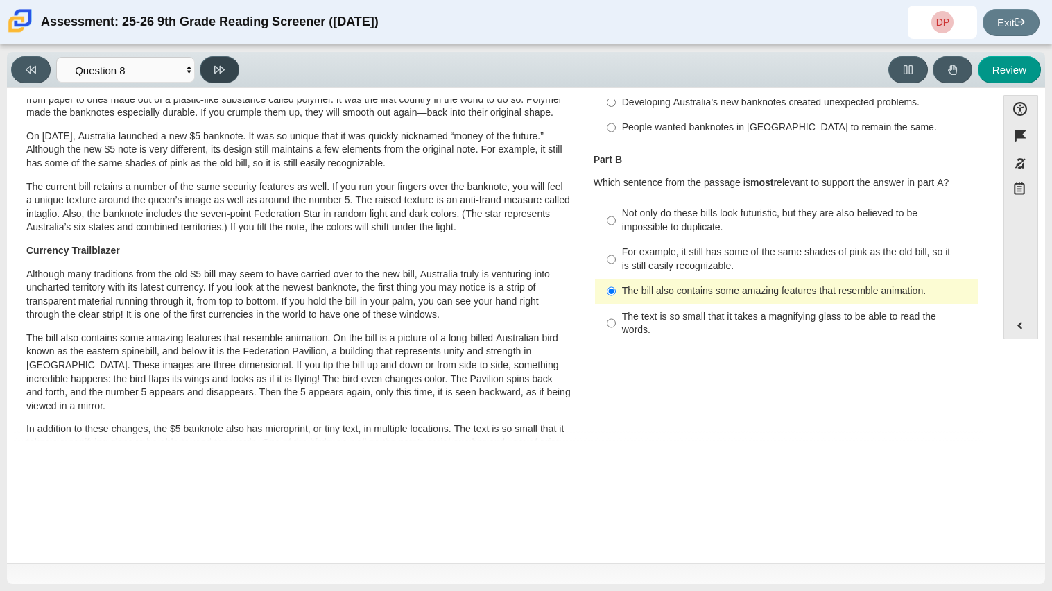
click at [228, 64] on button at bounding box center [220, 69] width 40 height 27
select select "89f058d6-b15c-4ef5-a4b3-fdaffb8868b6"
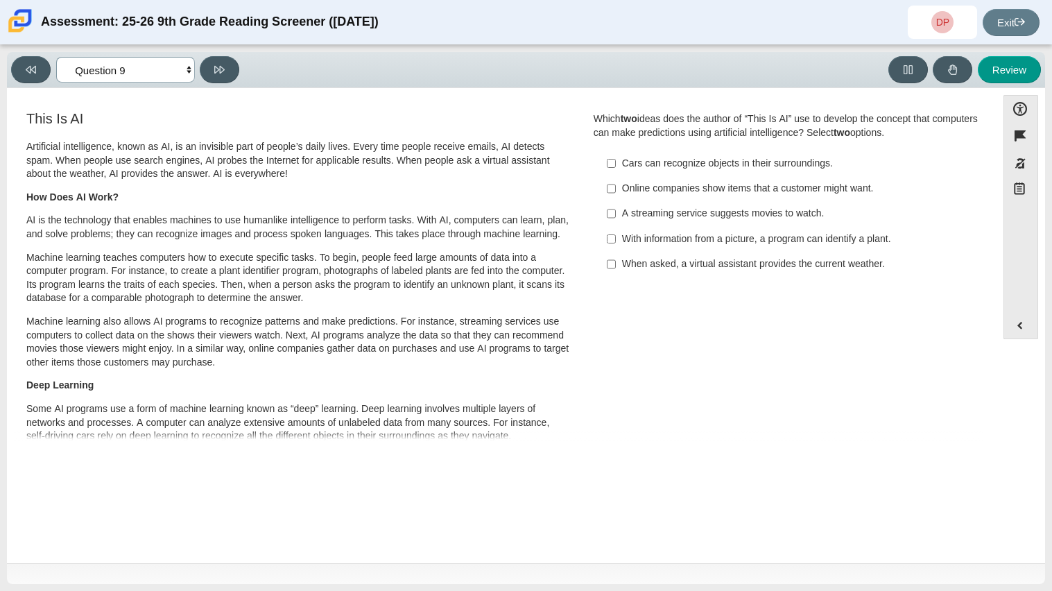
click at [168, 80] on select "Questions Question 1 Question 2 Question 3 Question 4 Question 5 Question 6 Que…" at bounding box center [125, 70] width 139 height 26
click at [176, 75] on select "Questions Question 1 Question 2 Question 3 Question 4 Question 5 Question 6 Que…" at bounding box center [125, 70] width 139 height 26
click at [715, 185] on div "Online companies show items that a customer might want." at bounding box center [797, 189] width 350 height 14
click at [616, 185] on input "Online companies show items that a customer might want. Online companies show i…" at bounding box center [611, 188] width 9 height 25
checkbox input "true"
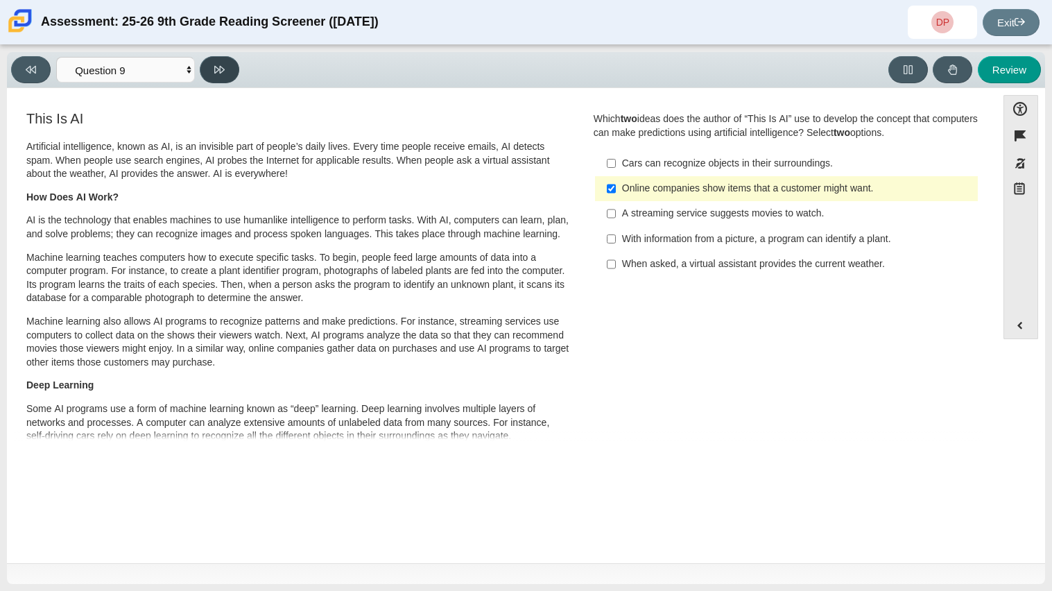
click at [232, 67] on button at bounding box center [220, 69] width 40 height 27
select select "cdf3c14e-a918-44d1-9b63-3db0fa81641e"
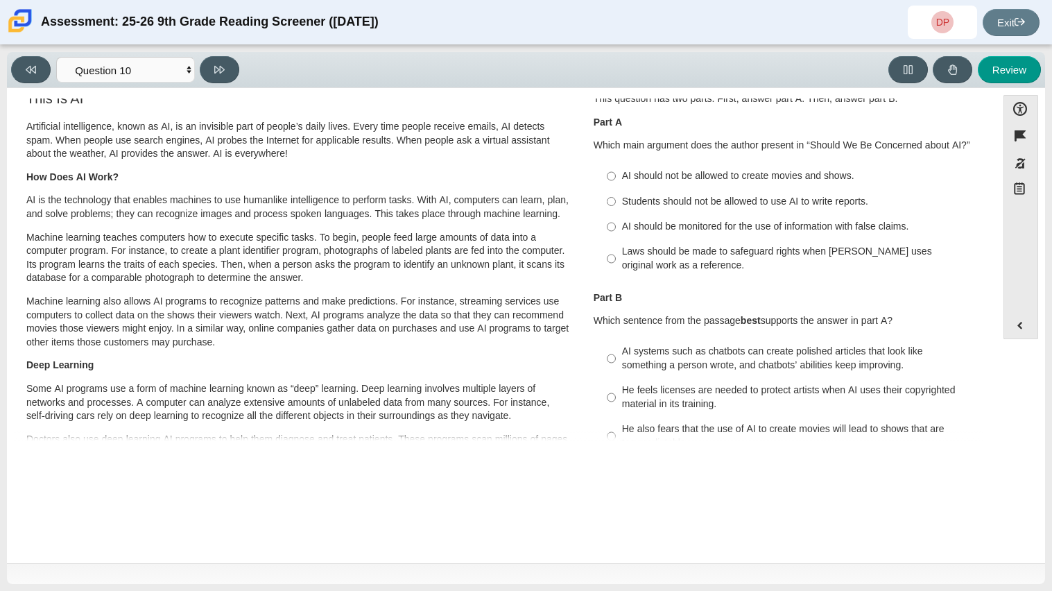
scroll to position [24, 0]
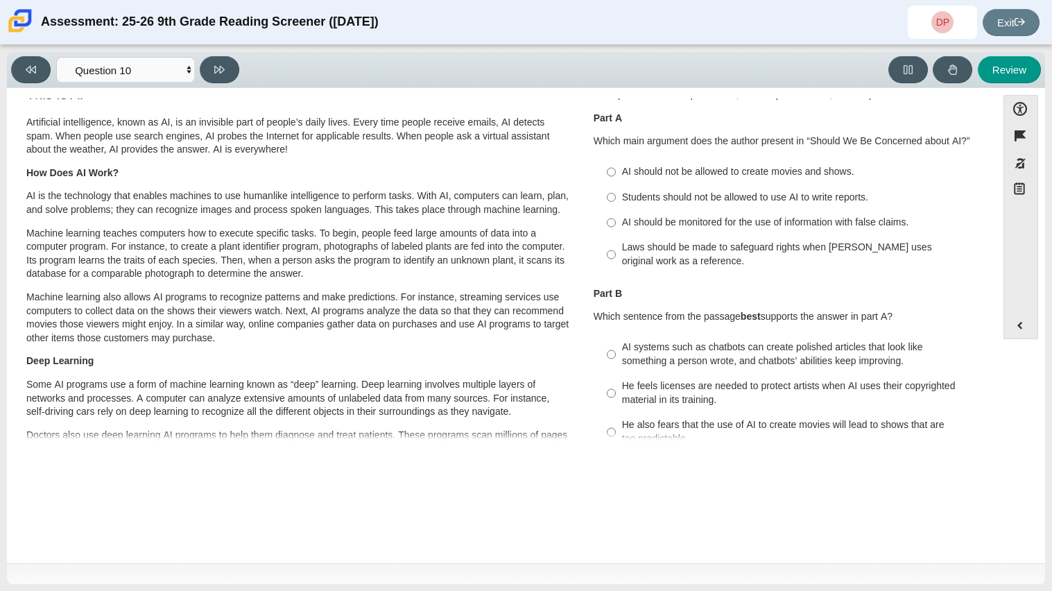
click at [635, 218] on div "AI should be monitored for the use of information with false claims." at bounding box center [797, 223] width 350 height 14
click at [616, 218] on input "AI should be monitored for the use of information with false claims. AI should …" at bounding box center [611, 222] width 9 height 25
radio input "true"
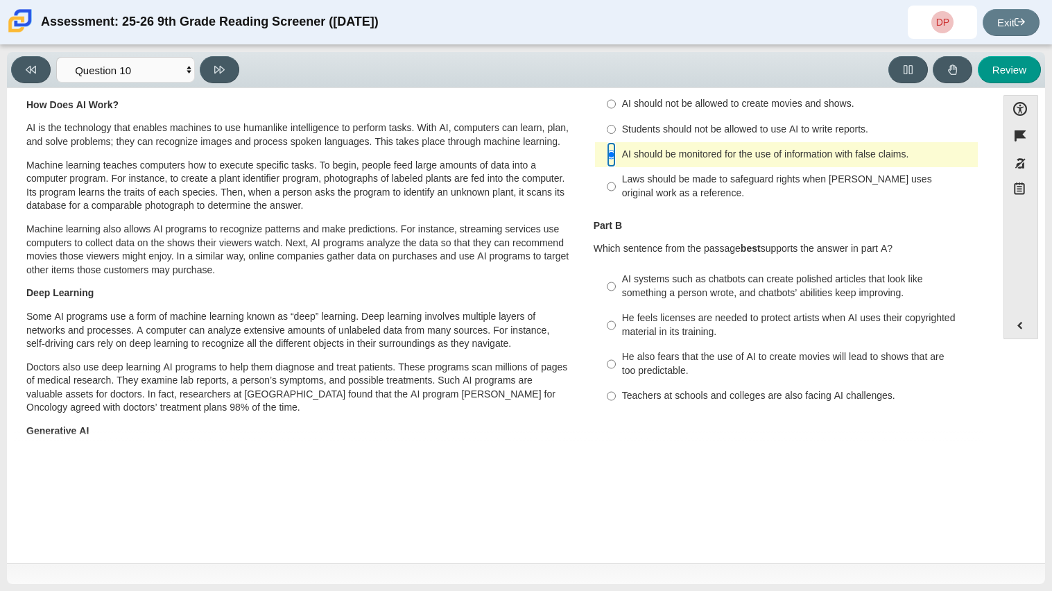
scroll to position [154, 0]
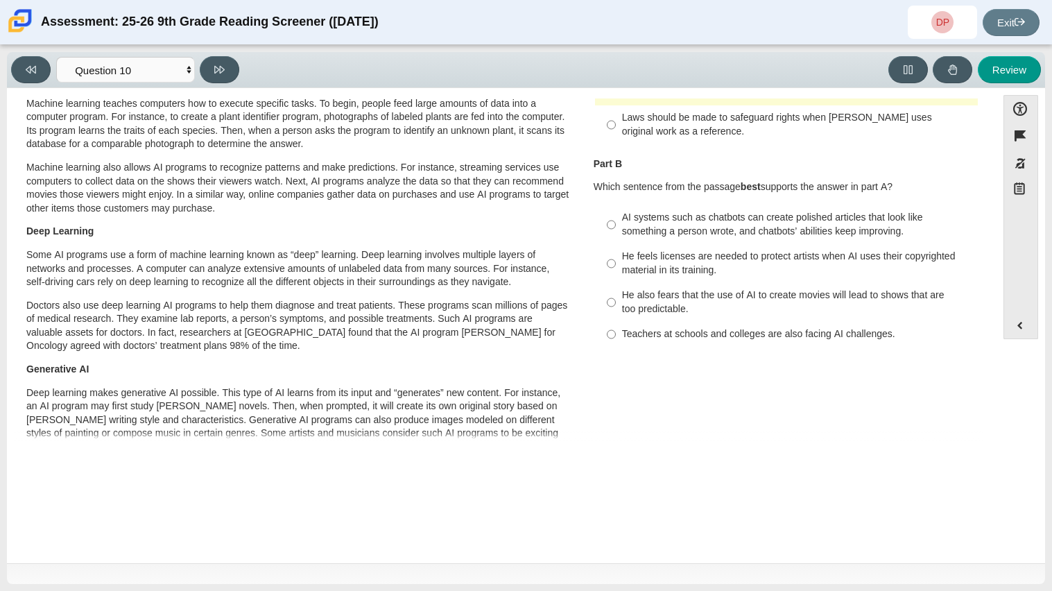
click at [703, 288] on label "He also fears that the use of AI to create movies will lead to shows that are t…" at bounding box center [787, 302] width 381 height 39
click at [616, 288] on input "He also fears that the use of AI to create movies will lead to shows that are t…" at bounding box center [611, 302] width 9 height 39
radio input "true"
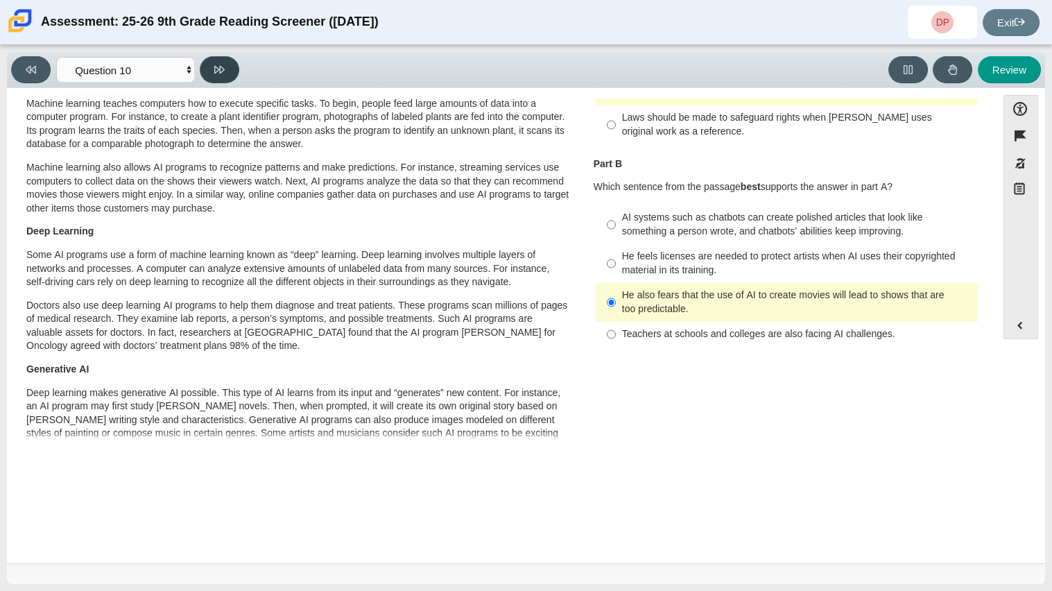
click at [226, 65] on button at bounding box center [220, 69] width 40 height 27
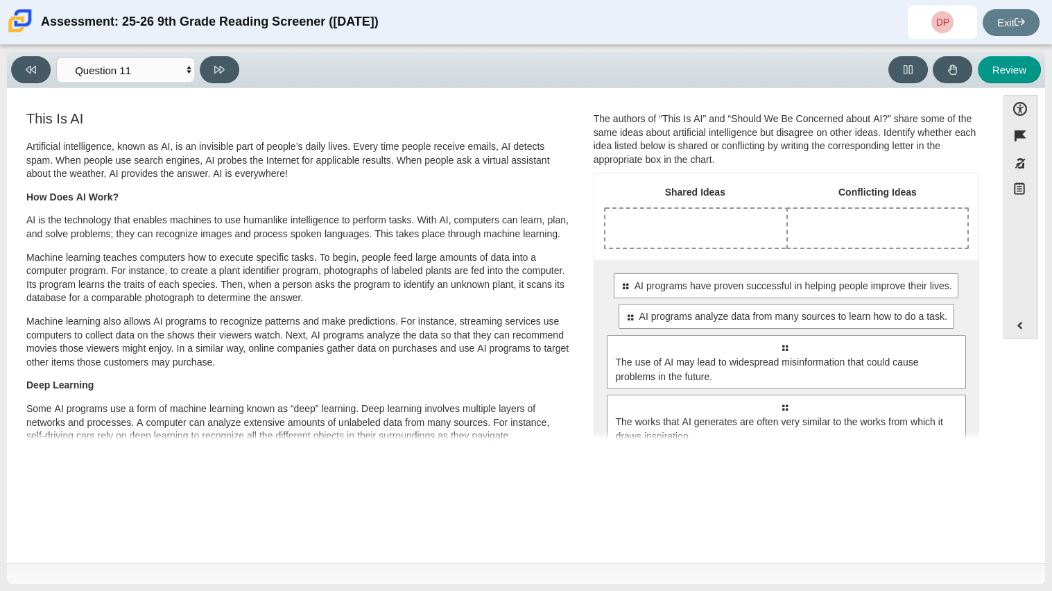
click at [466, 205] on div "Artificial intelligence, known as AI, is an invisible part of people’s daily li…" at bounding box center [298, 379] width 545 height 478
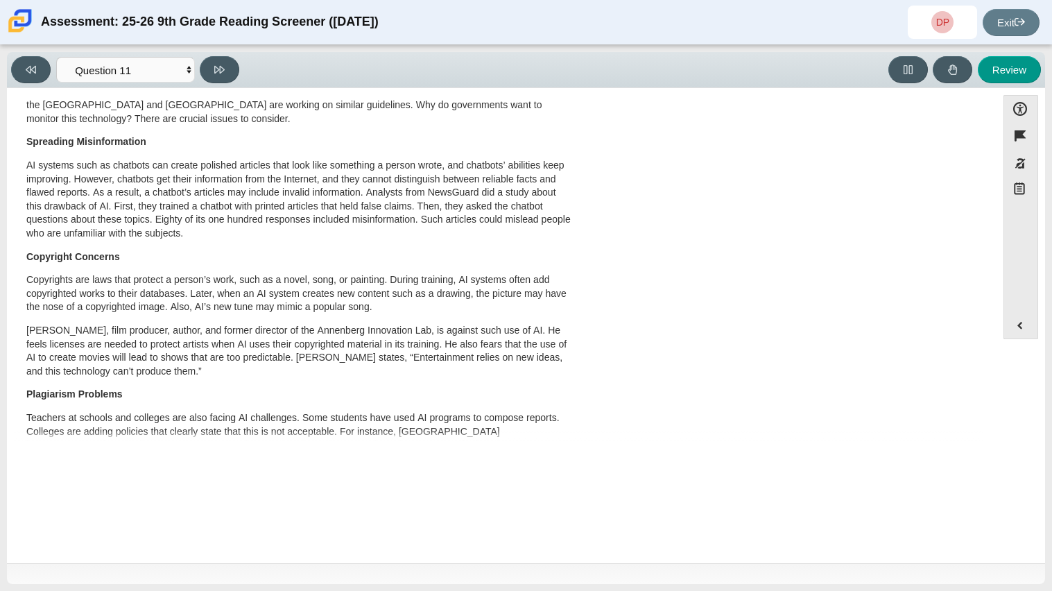
scroll to position [730, 0]
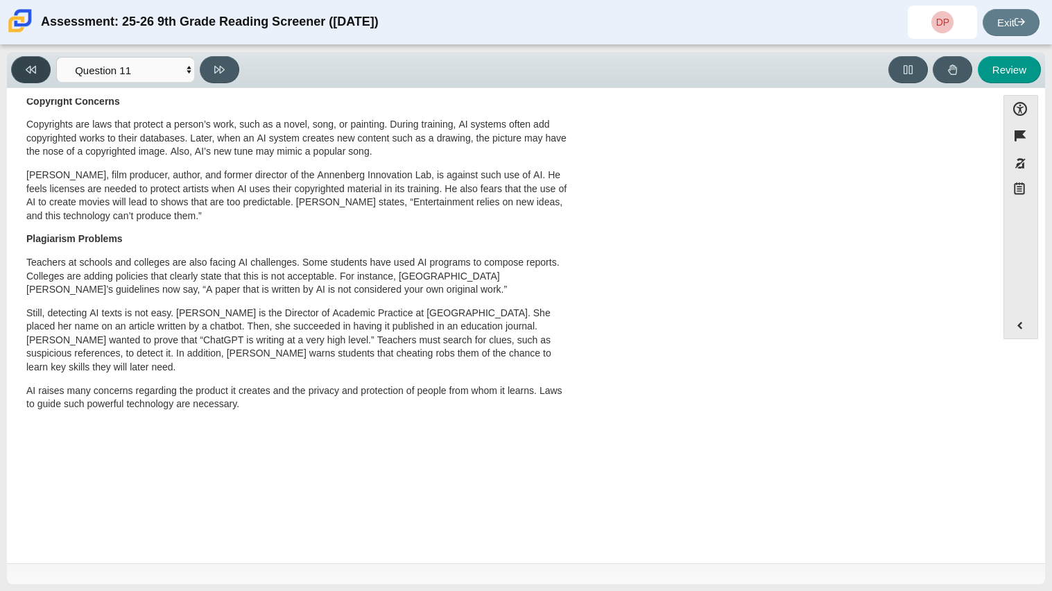
click at [45, 65] on button at bounding box center [31, 69] width 40 height 27
select select "cdf3c14e-a918-44d1-9b63-3db0fa81641e"
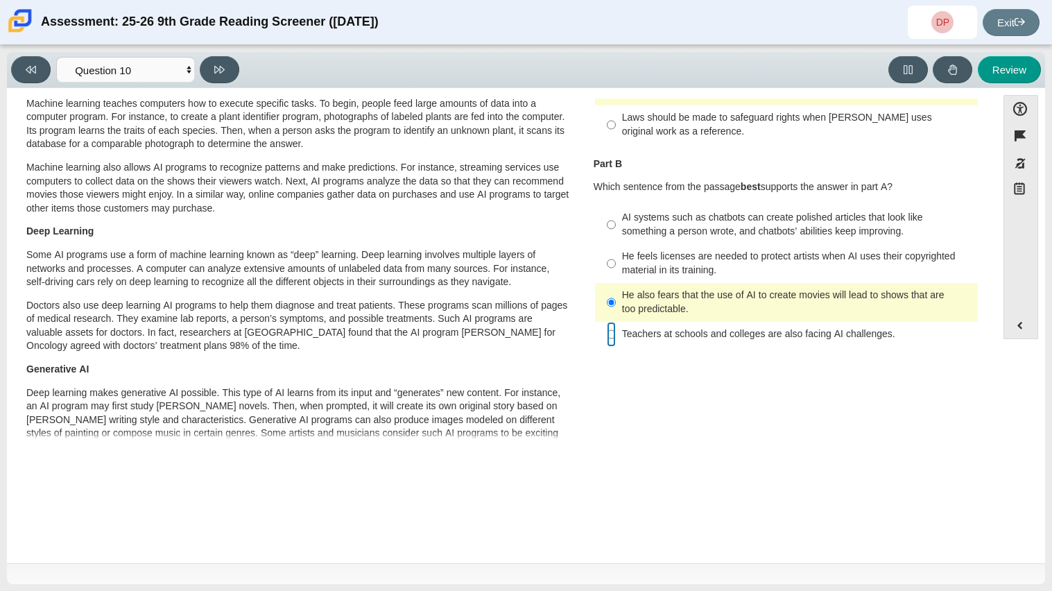
click at [607, 331] on input "Teachers at schools and colleges are also facing AI challenges. Teachers at sch…" at bounding box center [611, 334] width 9 height 25
radio input "true"
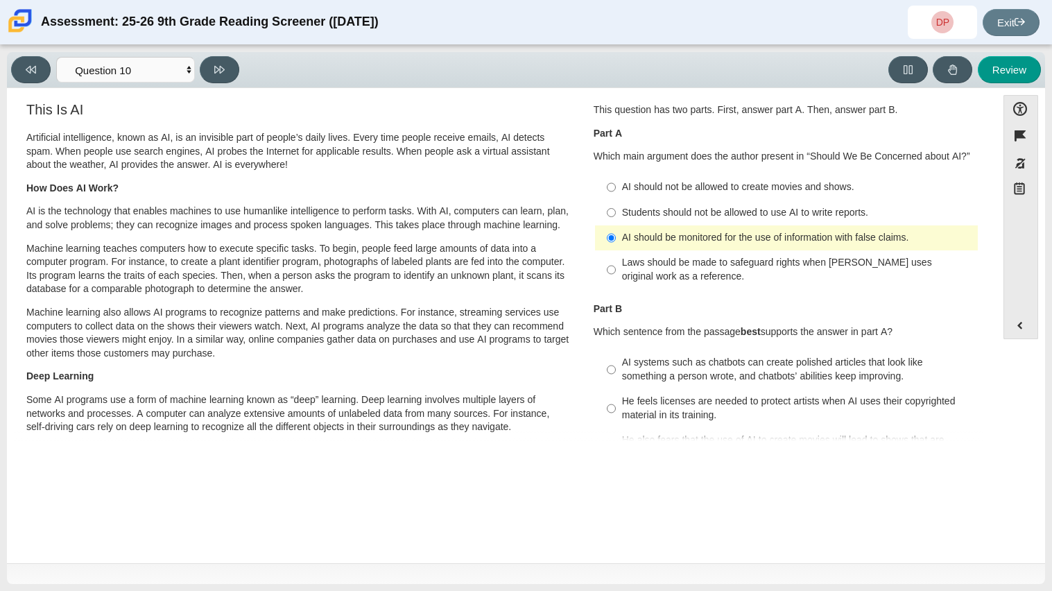
scroll to position [0, 0]
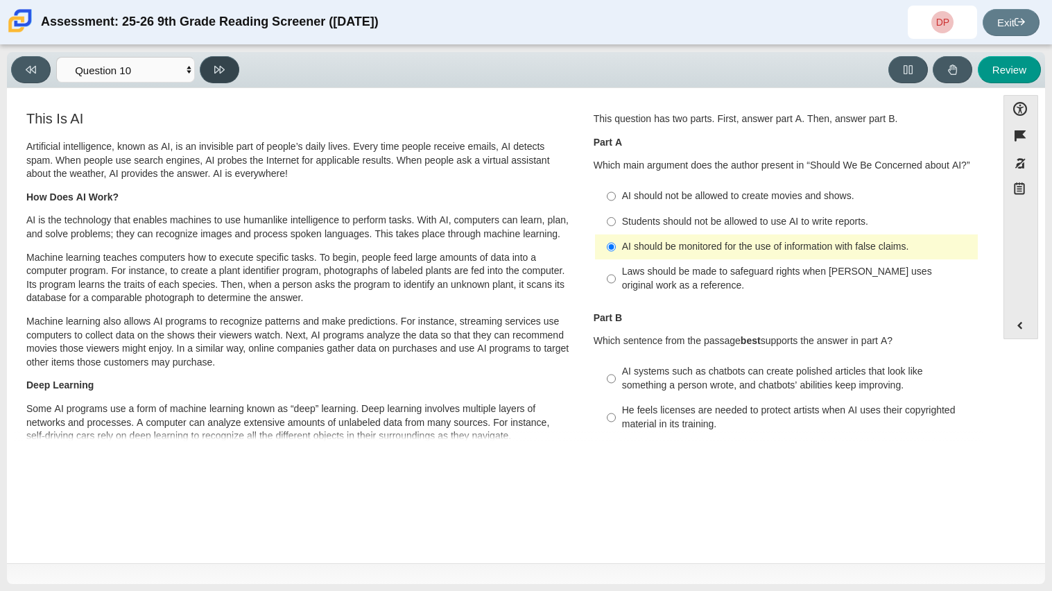
click at [221, 60] on button at bounding box center [220, 69] width 40 height 27
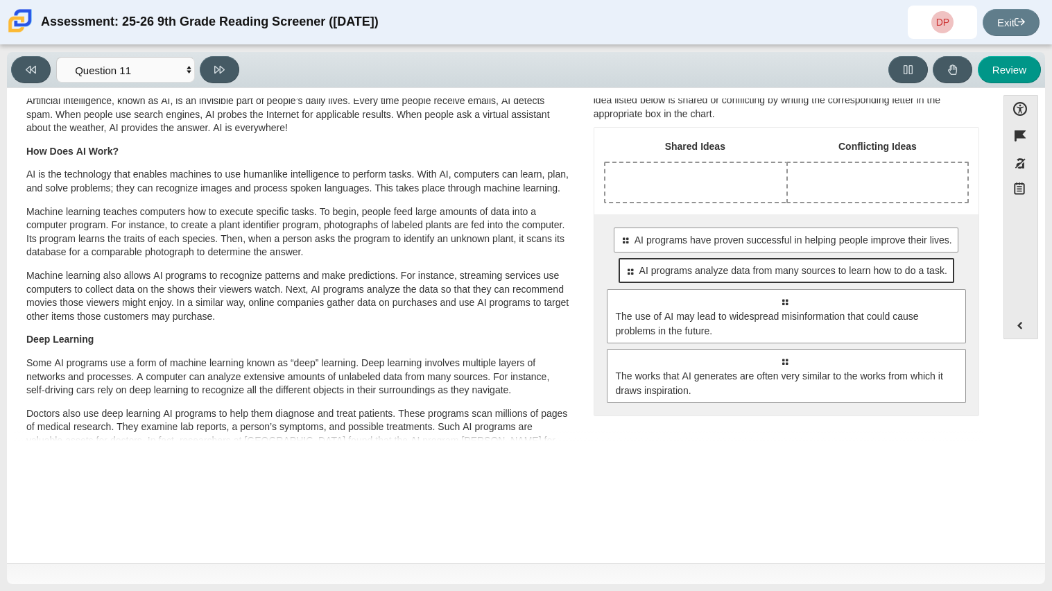
scroll to position [65, 0]
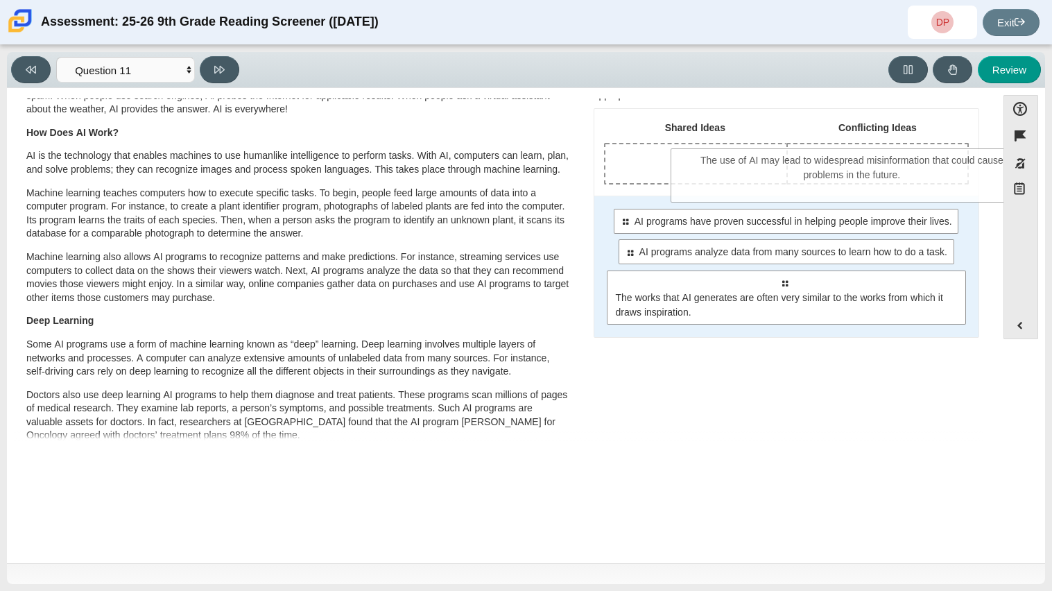
drag, startPoint x: 769, startPoint y: 323, endPoint x: 837, endPoint y: 201, distance: 139.8
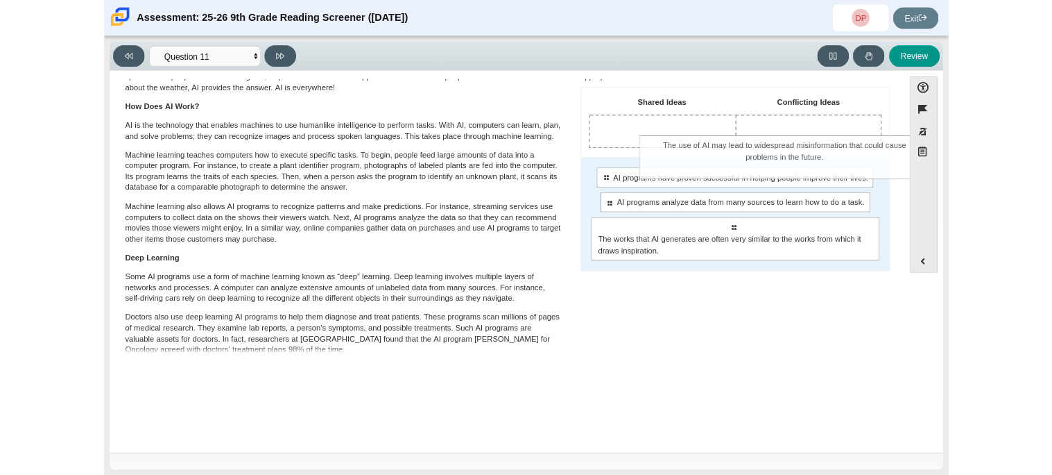
scroll to position [0, 0]
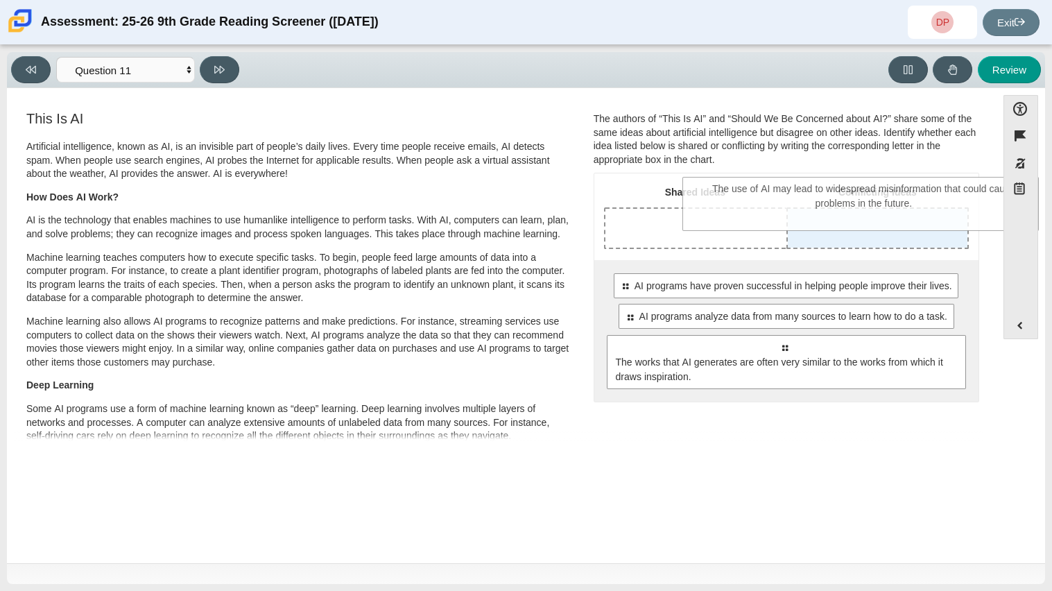
drag, startPoint x: 785, startPoint y: 275, endPoint x: 865, endPoint y: 216, distance: 99.2
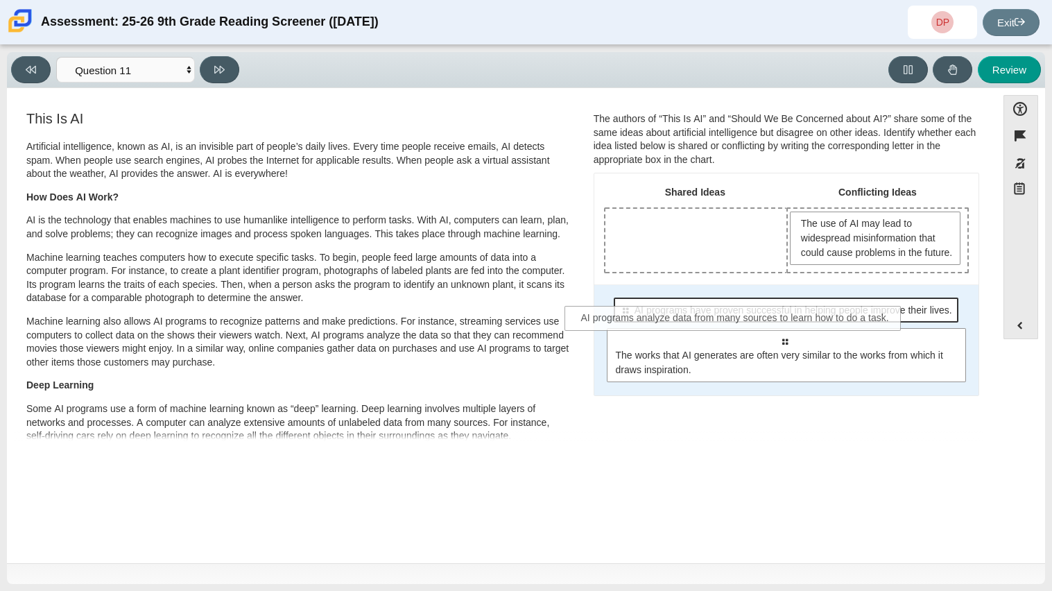
drag, startPoint x: 771, startPoint y: 364, endPoint x: 724, endPoint y: 328, distance: 59.5
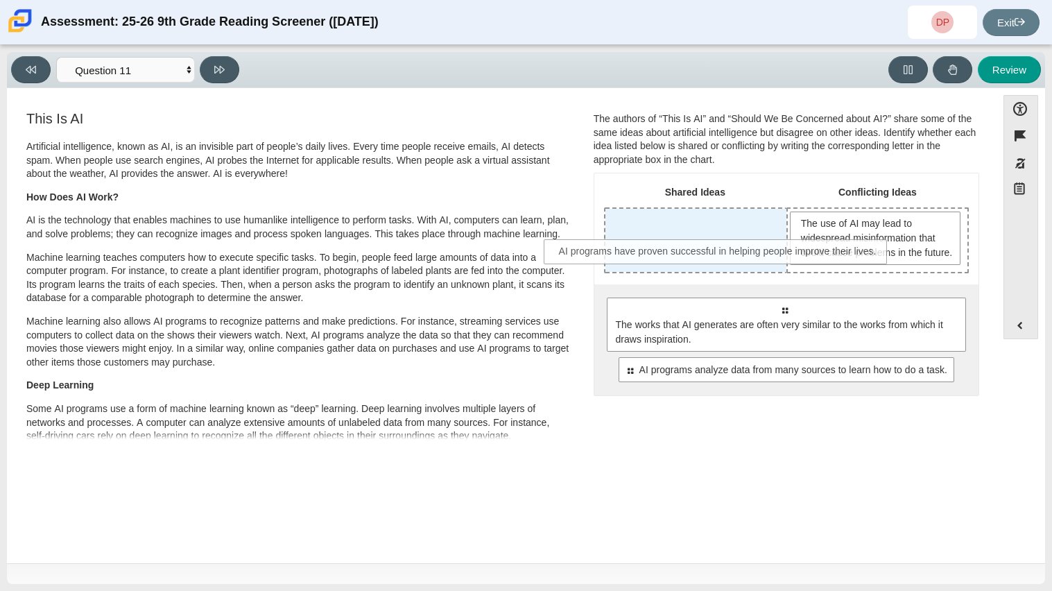
drag, startPoint x: 765, startPoint y: 334, endPoint x: 700, endPoint y: 262, distance: 97.3
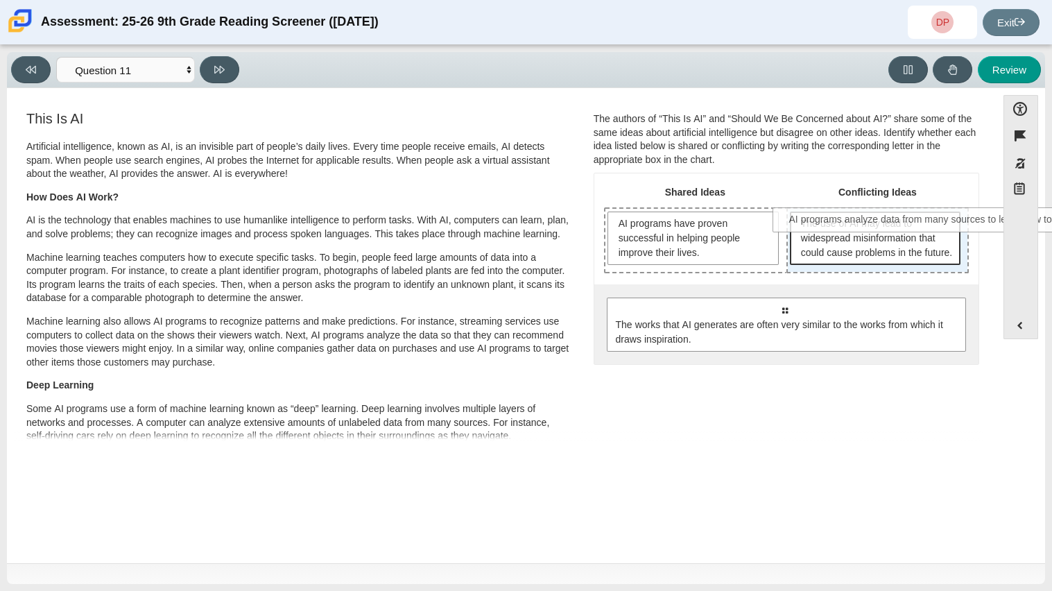
drag, startPoint x: 745, startPoint y: 389, endPoint x: 897, endPoint y: 234, distance: 216.8
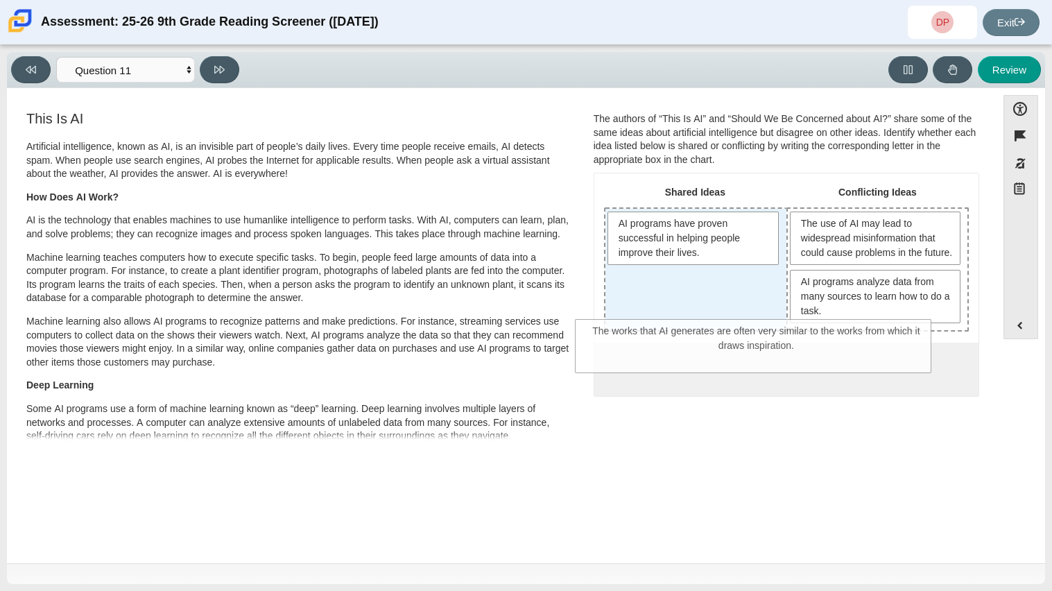
drag, startPoint x: 781, startPoint y: 374, endPoint x: 753, endPoint y: 323, distance: 58.7
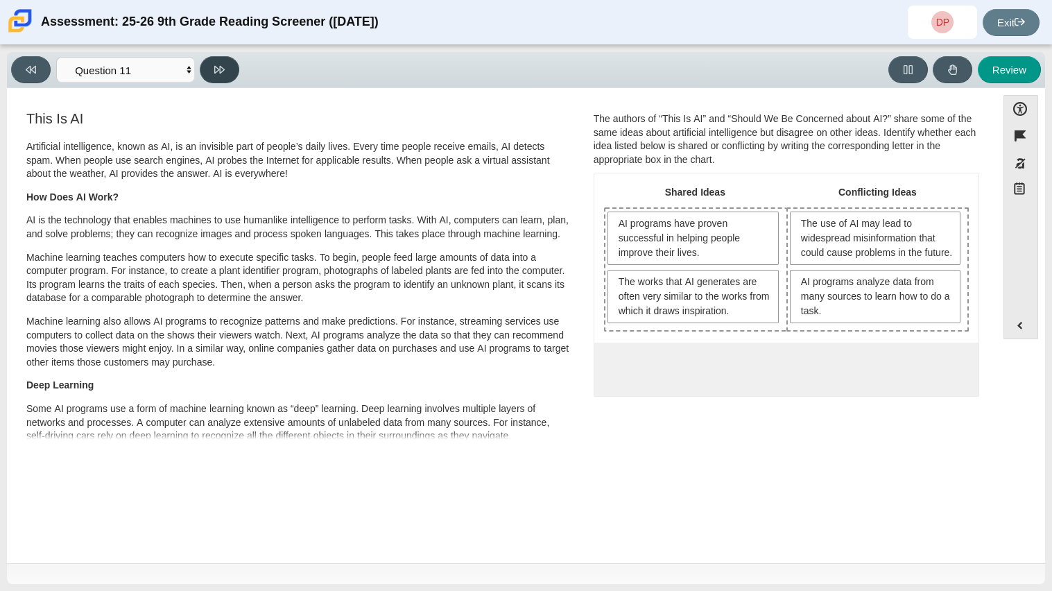
click at [230, 74] on button at bounding box center [220, 69] width 40 height 27
select select "c3effed4-44ce-4a19-bd96-1787f34e9b4c"
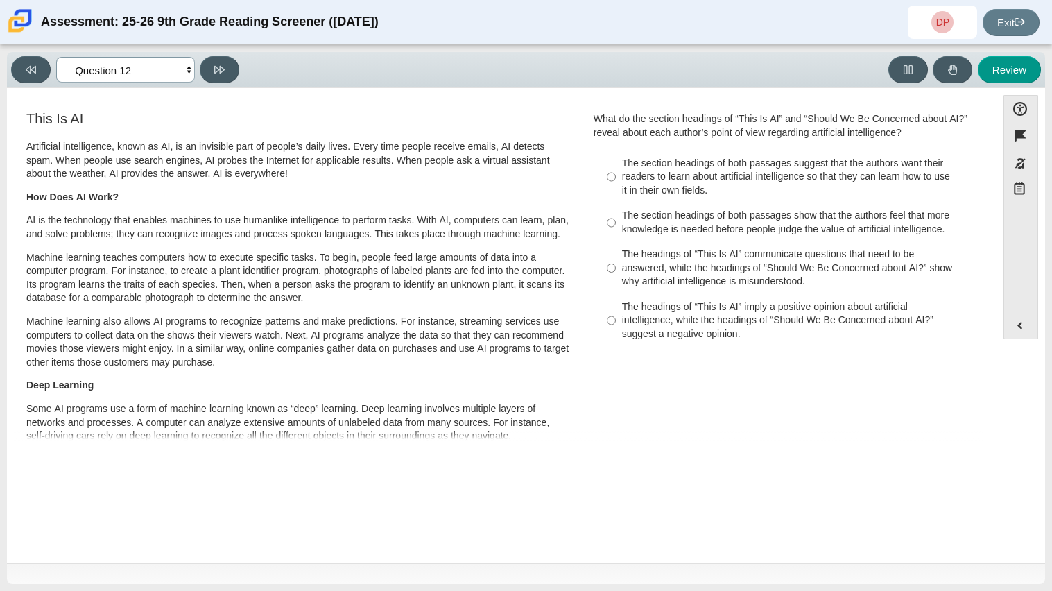
click at [135, 76] on select "Questions Question 1 Question 2 Question 3 Question 4 Question 5 Question 6 Que…" at bounding box center [125, 70] width 139 height 26
click at [142, 75] on select "Questions Question 1 Question 2 Question 3 Question 4 Question 5 Question 6 Que…" at bounding box center [125, 70] width 139 height 26
click at [636, 265] on div "The headings of “This Is AI” communicate questions that need to be answered, wh…" at bounding box center [797, 268] width 350 height 41
click at [616, 265] on input "The headings of “This Is AI” communicate questions that need to be answered, wh…" at bounding box center [611, 268] width 9 height 53
radio input "true"
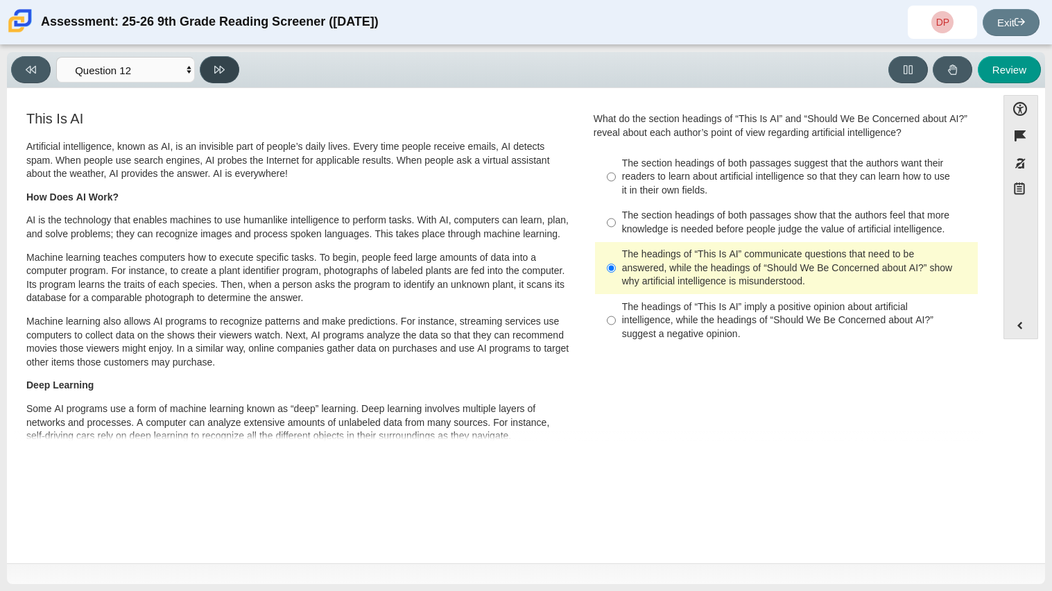
click at [227, 78] on button at bounding box center [220, 69] width 40 height 27
select select "review"
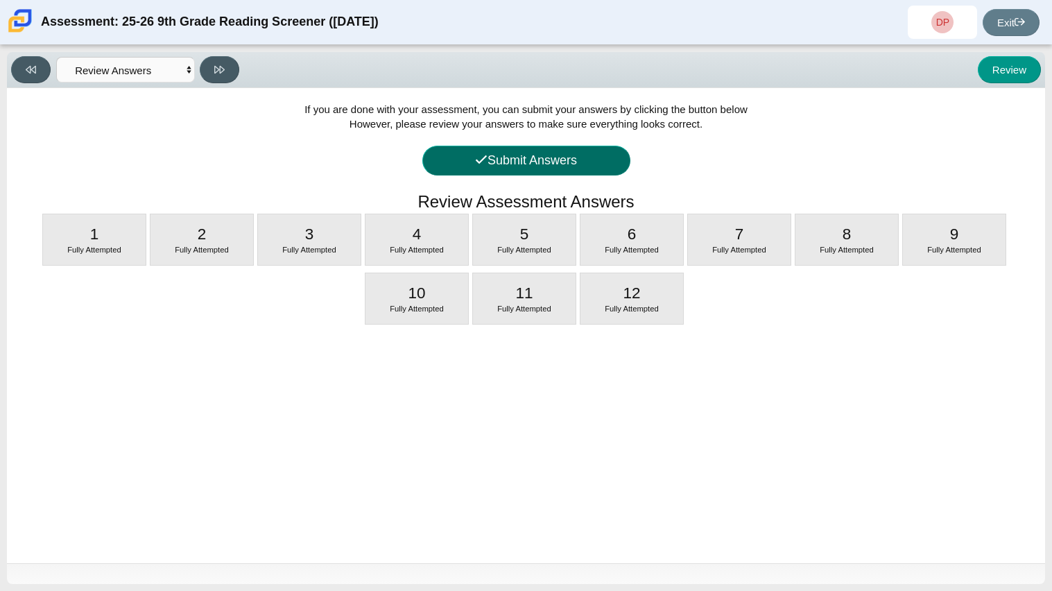
click at [570, 169] on button "Submit Answers" at bounding box center [527, 161] width 208 height 30
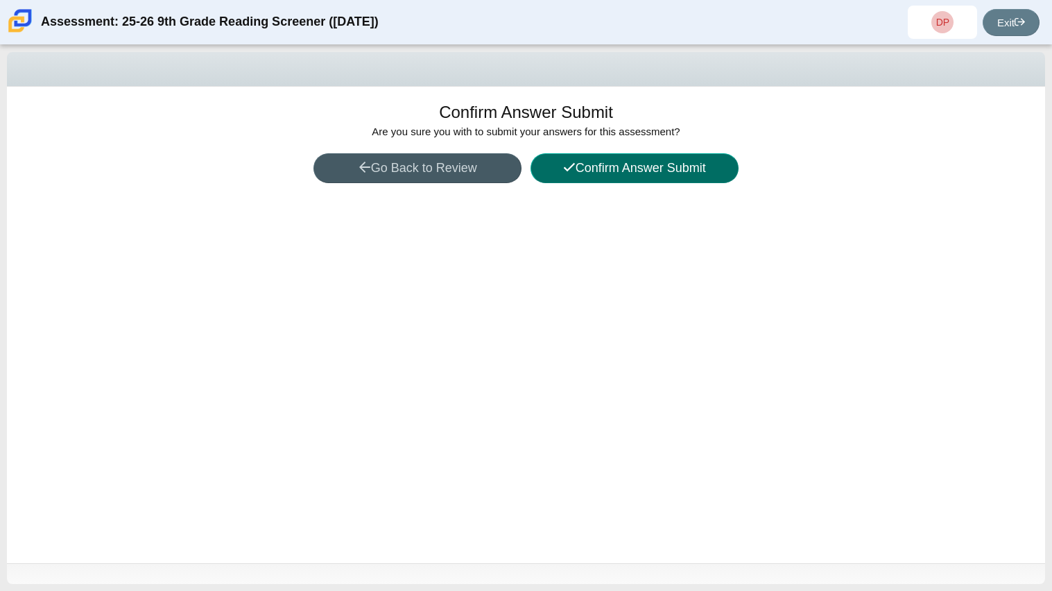
click at [604, 180] on button "Confirm Answer Submit" at bounding box center [635, 168] width 208 height 30
